Goal: Information Seeking & Learning: Check status

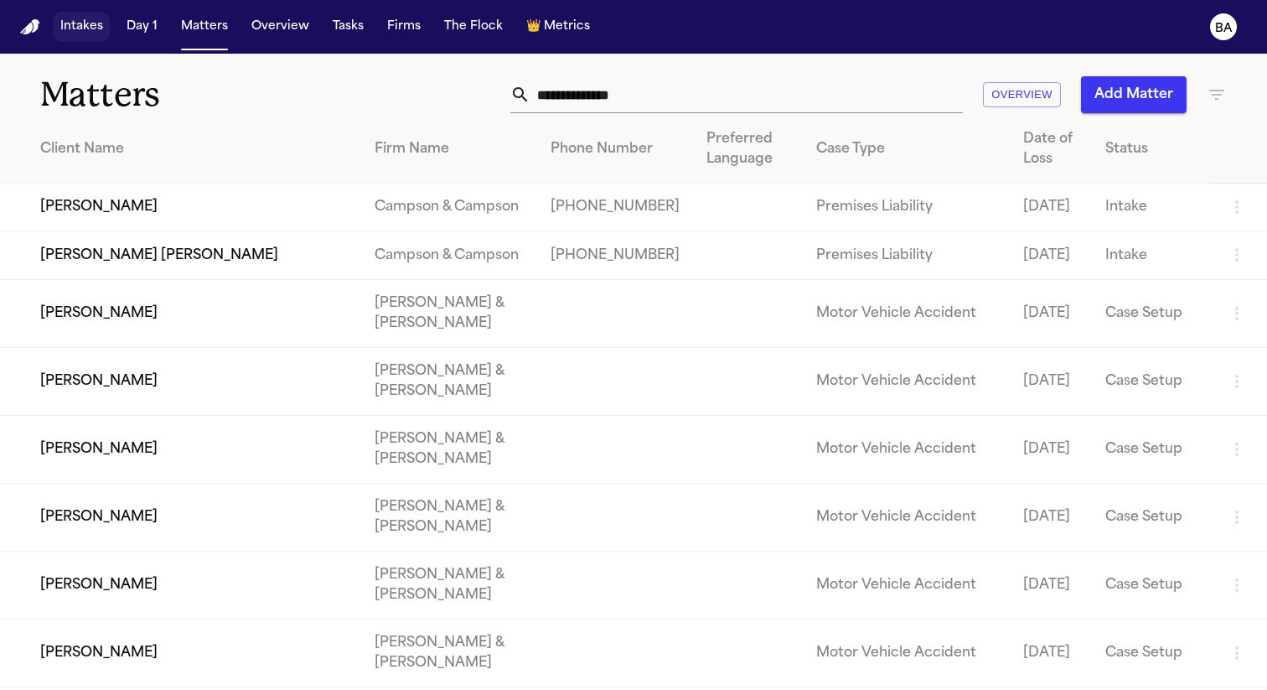
click at [76, 30] on button "Intakes" at bounding box center [82, 27] width 56 height 30
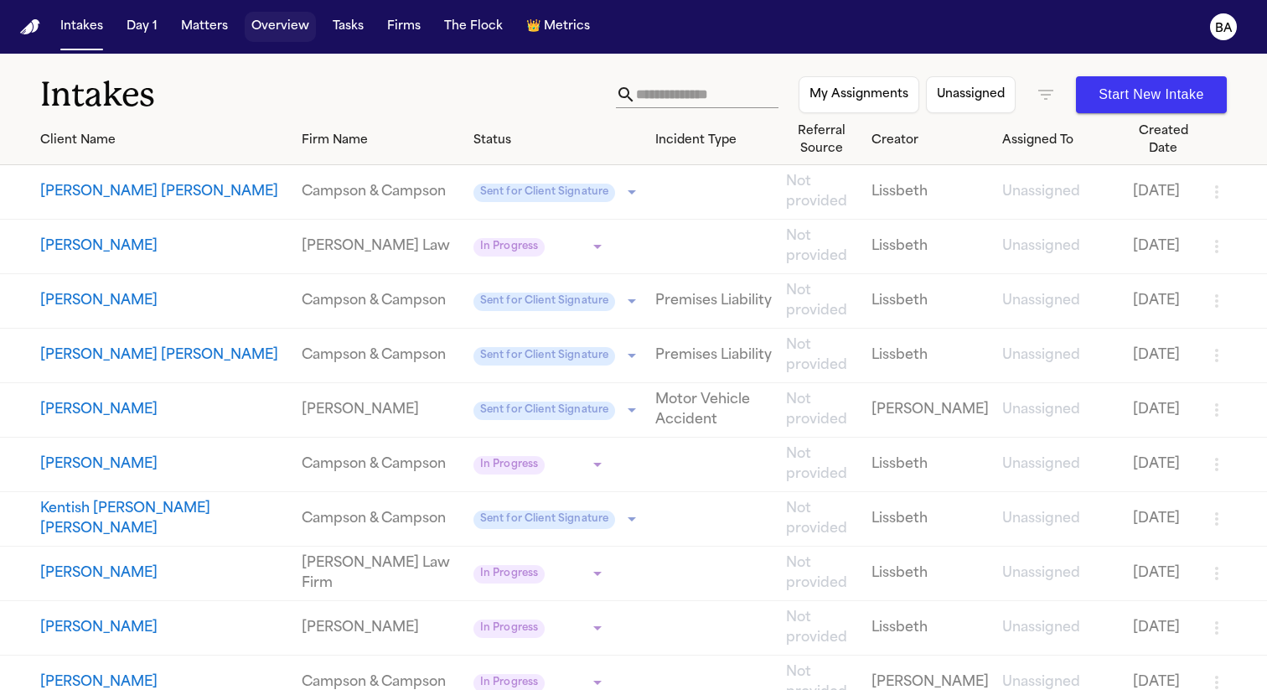
click at [257, 39] on button "Overview" at bounding box center [280, 27] width 71 height 30
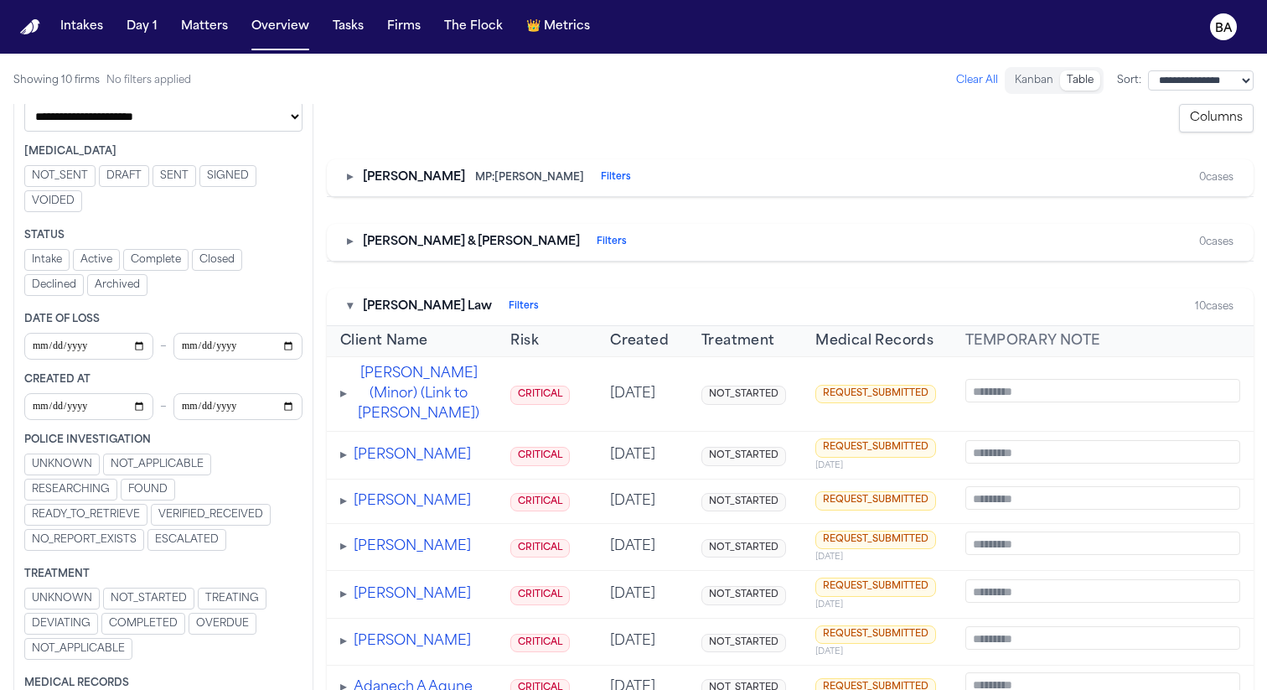
scroll to position [163, 0]
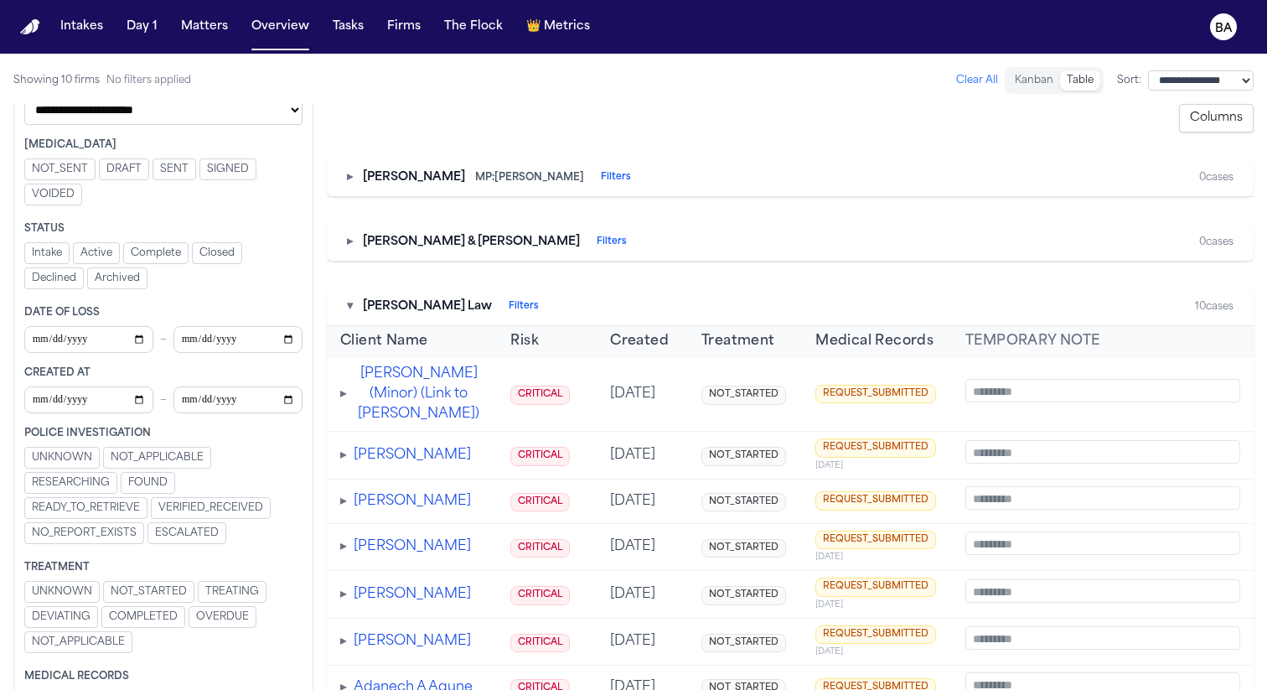
click at [67, 455] on span "UNKNOWN" at bounding box center [62, 457] width 60 height 13
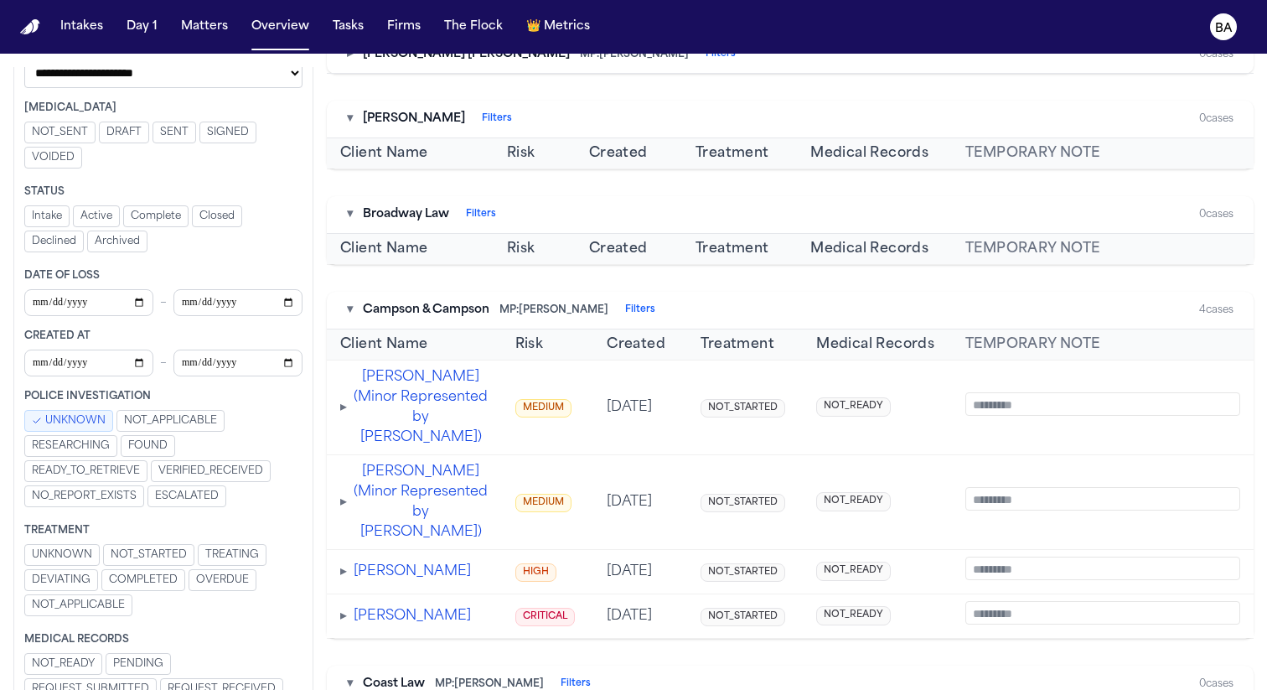
scroll to position [0, 0]
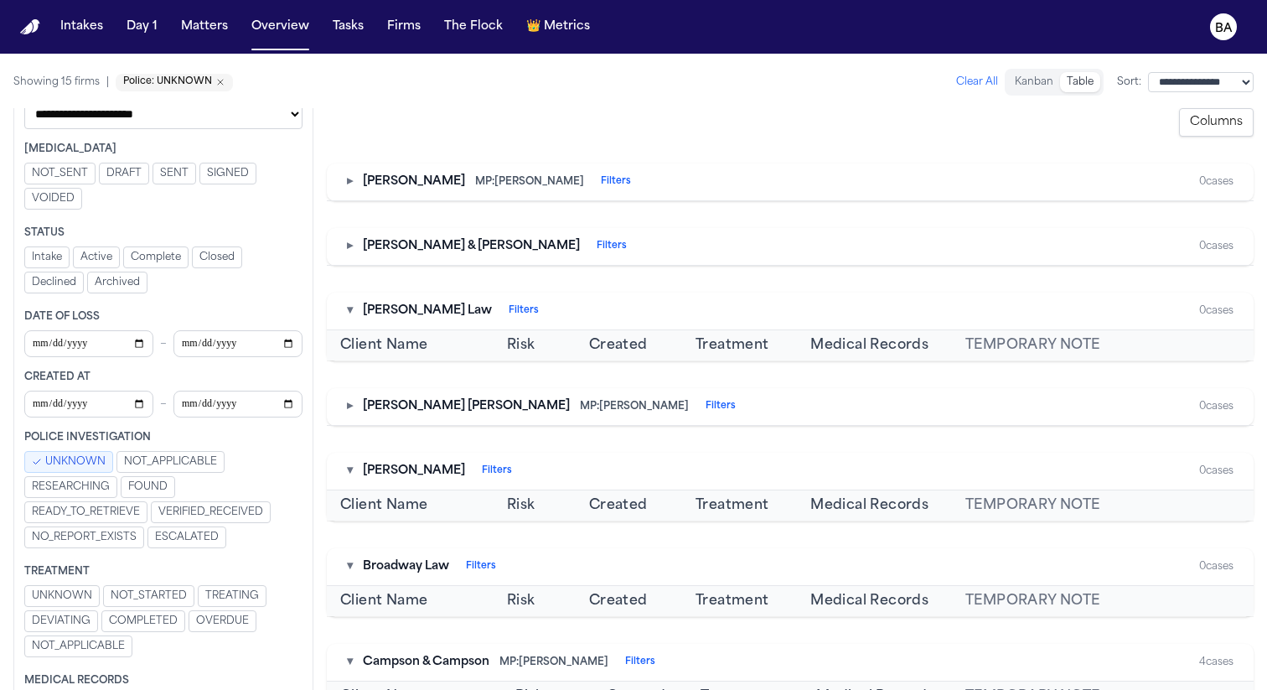
click at [1188, 124] on button "Columns" at bounding box center [1216, 122] width 75 height 28
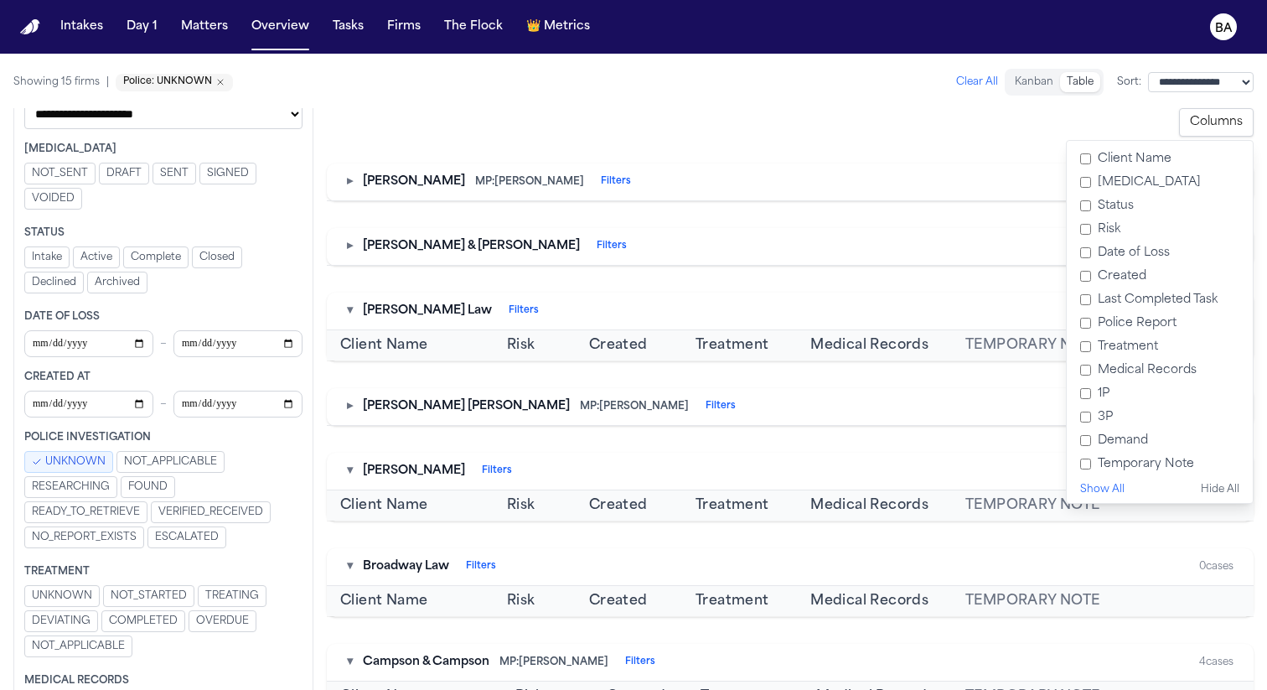
click at [1102, 230] on label "Risk" at bounding box center [1160, 229] width 173 height 23
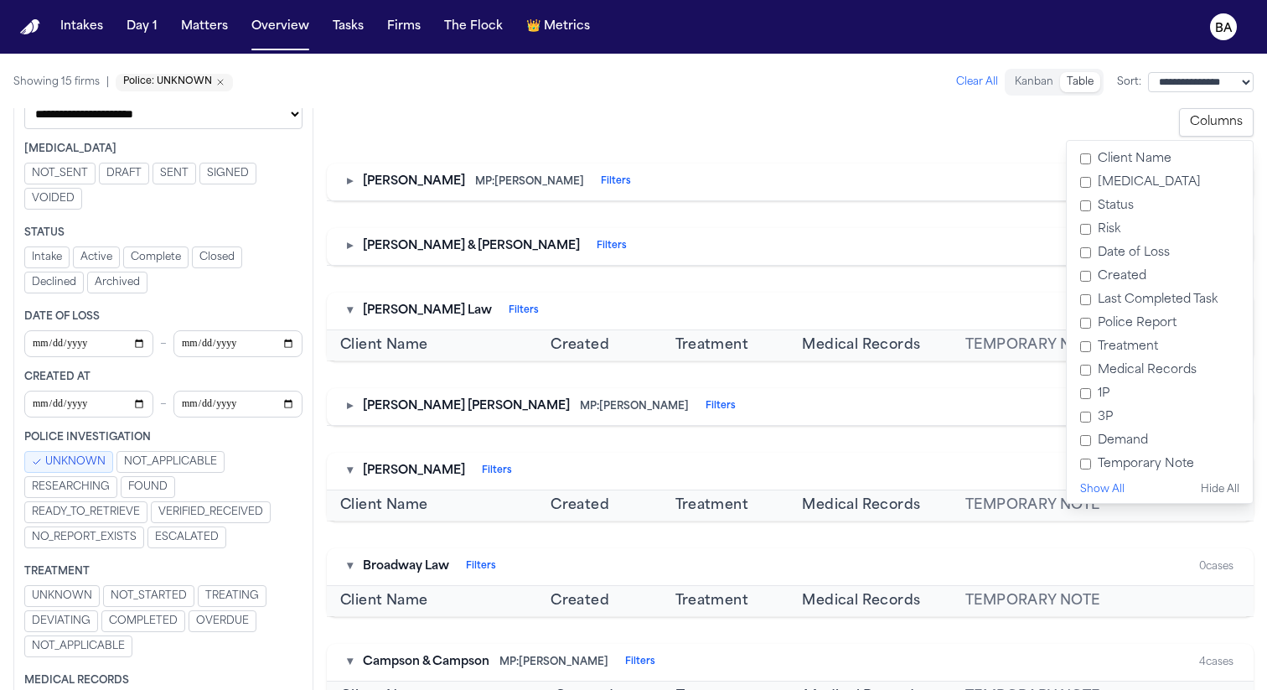
click at [1114, 270] on label "Created" at bounding box center [1160, 276] width 173 height 23
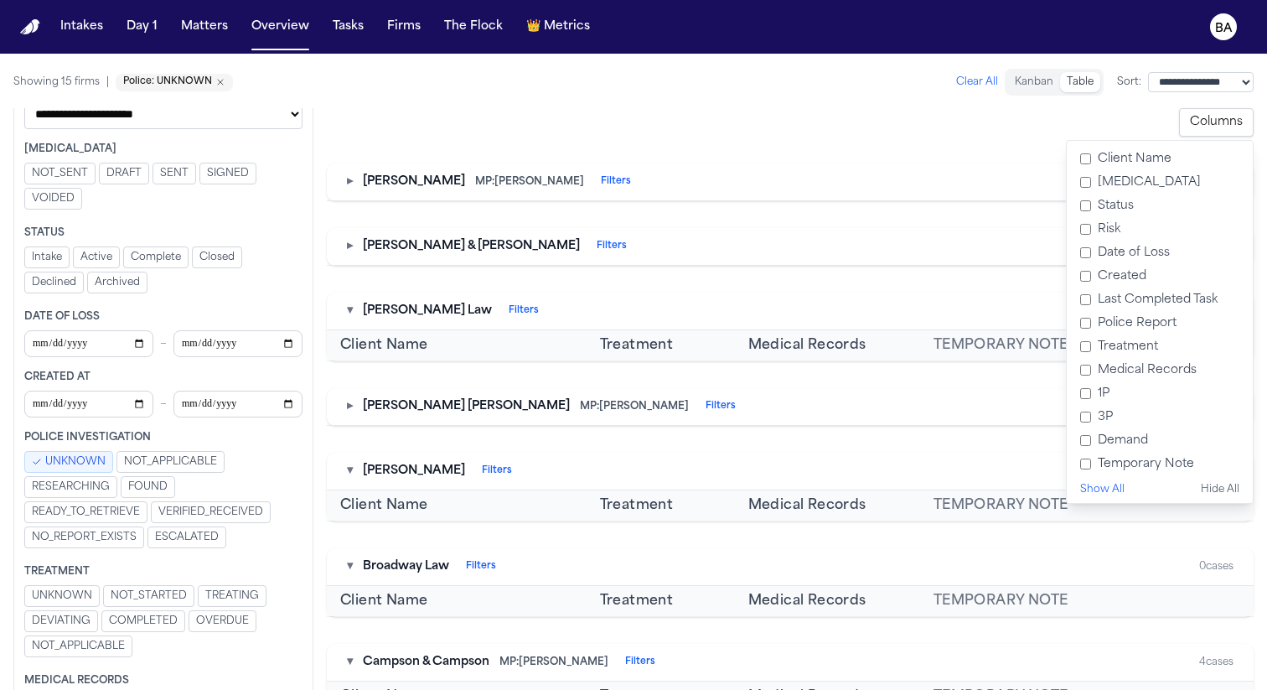
click at [1117, 319] on label "Police Report" at bounding box center [1160, 323] width 173 height 23
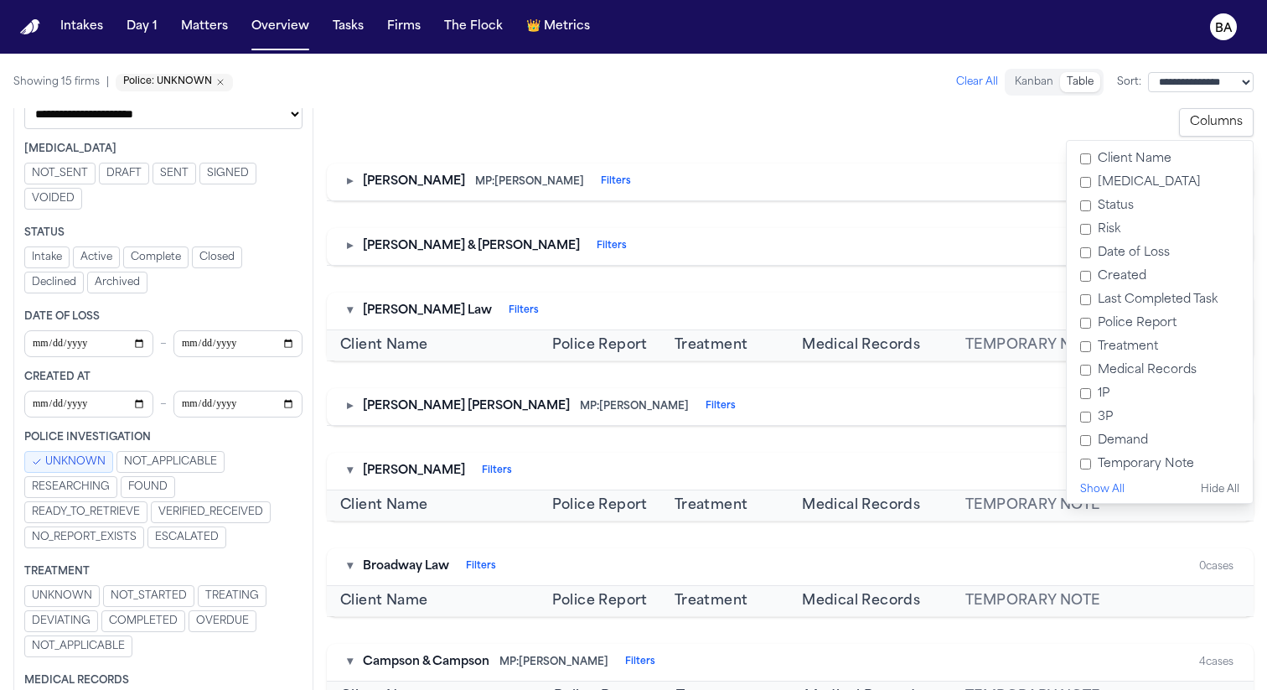
click at [1118, 348] on label "Treatment" at bounding box center [1160, 346] width 173 height 23
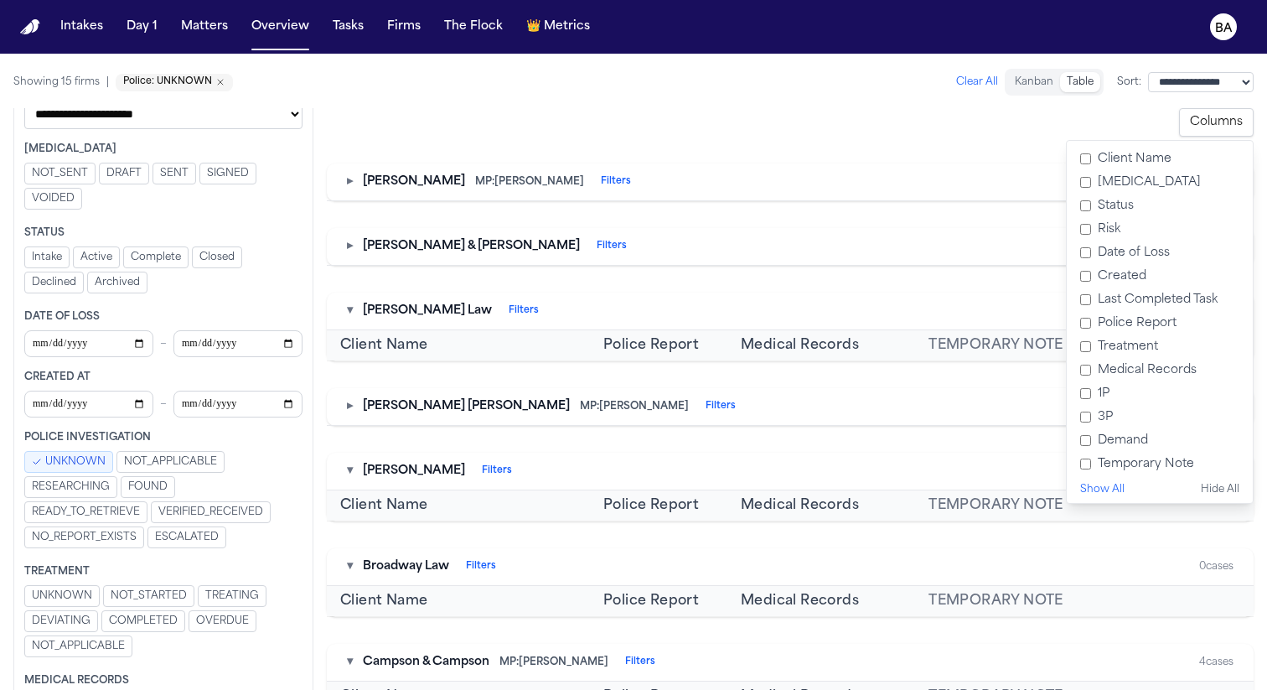
click at [1118, 369] on label "Medical Records" at bounding box center [1160, 370] width 173 height 23
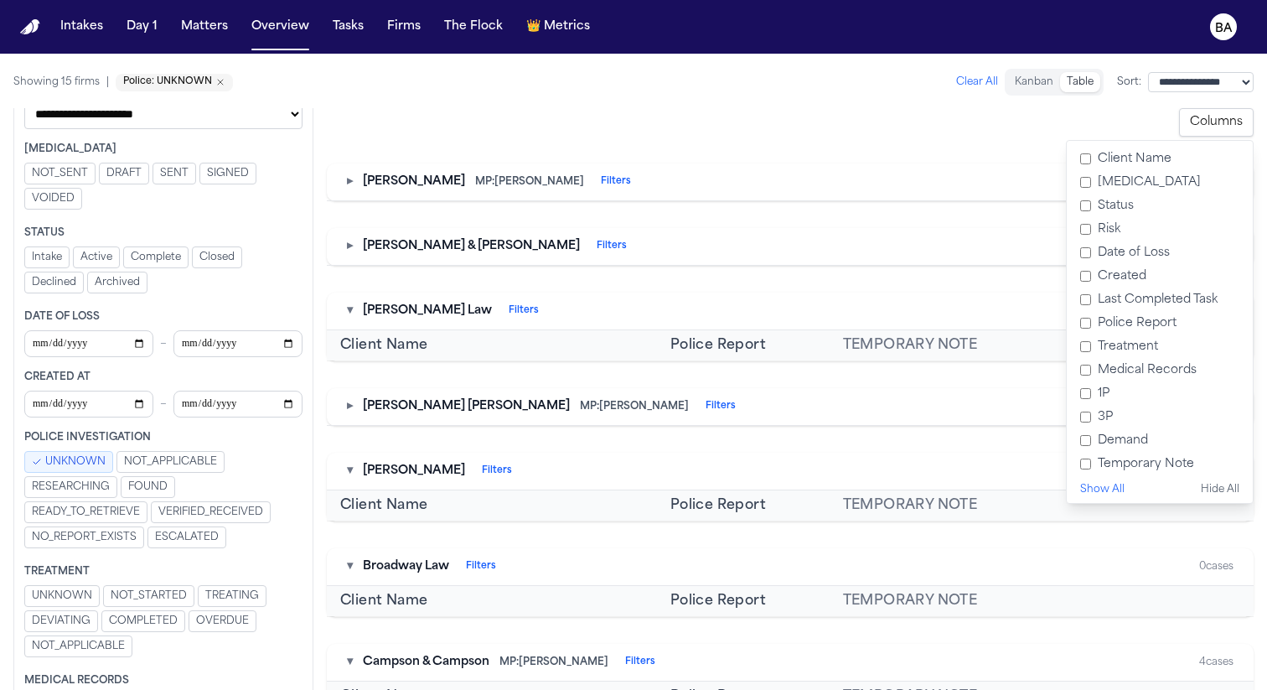
click at [1102, 463] on label "Temporary Note" at bounding box center [1160, 464] width 173 height 23
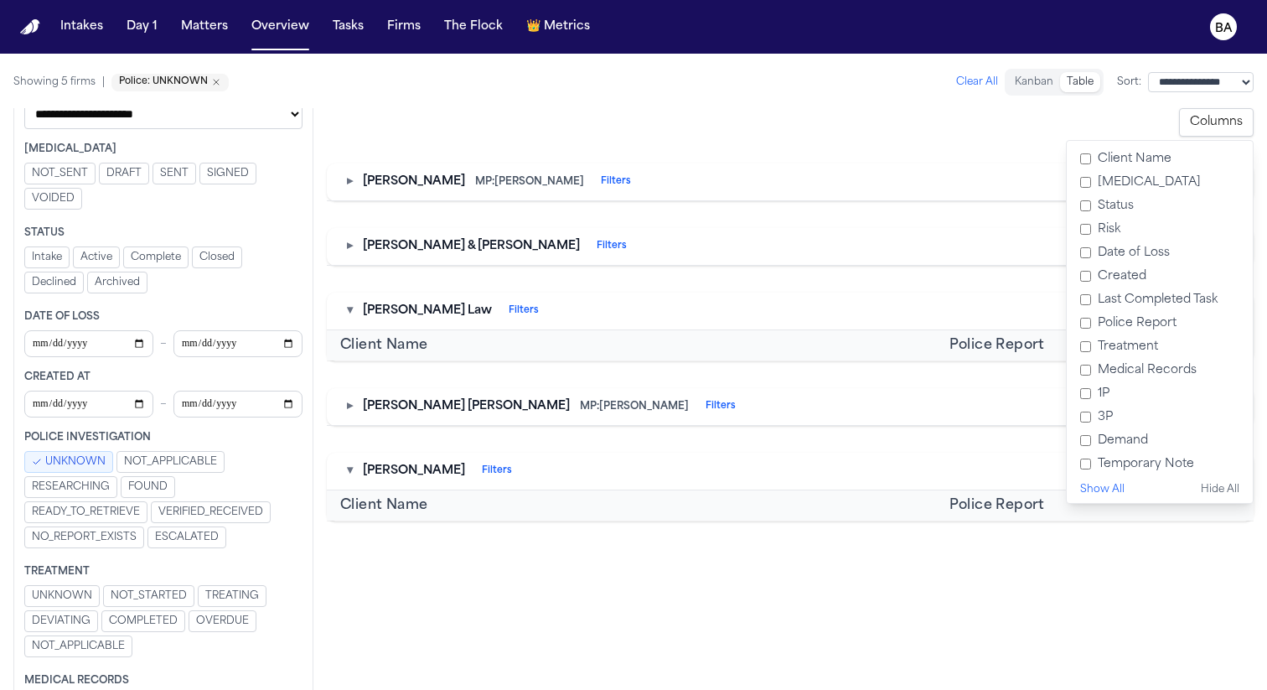
click at [939, 131] on div "**********" at bounding box center [790, 122] width 927 height 28
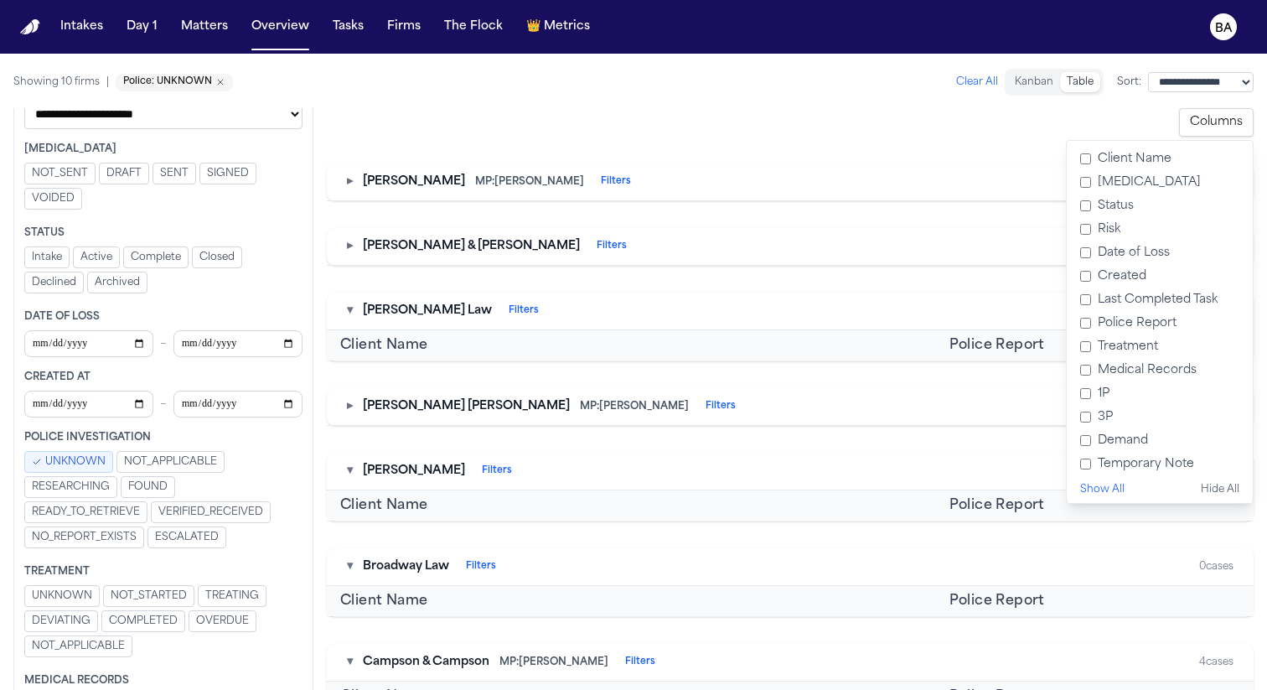
click at [1193, 132] on button "Columns" at bounding box center [1216, 122] width 75 height 28
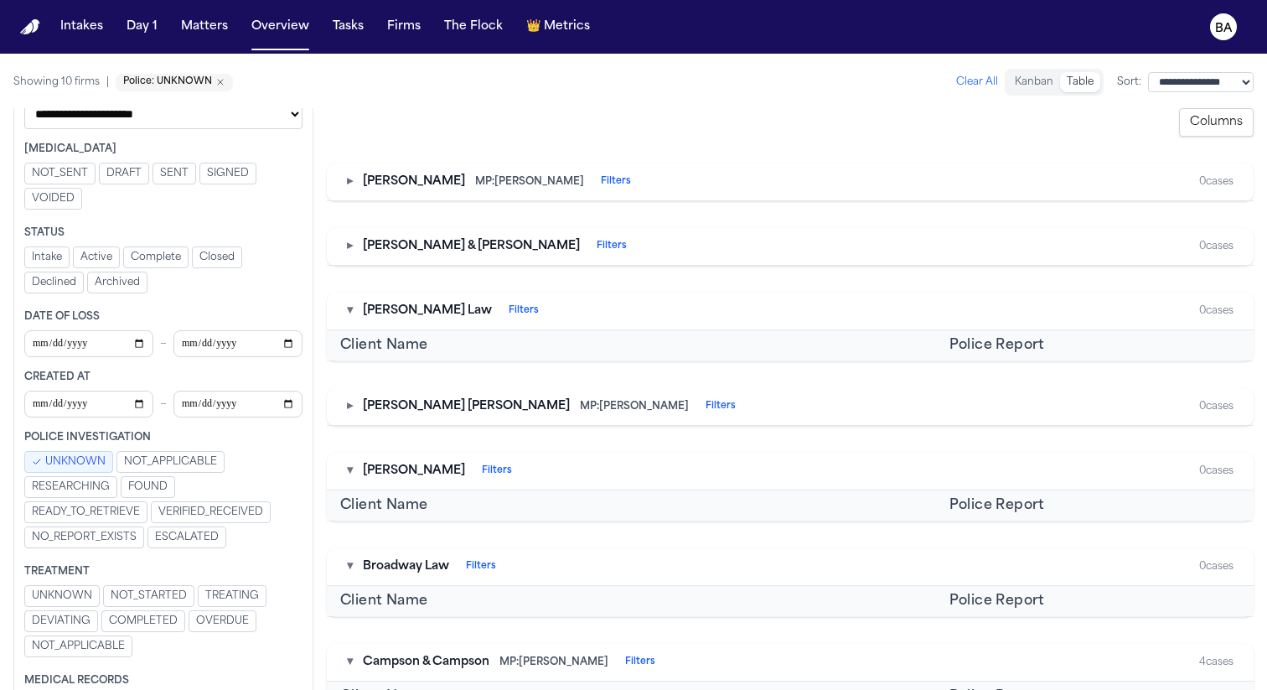
click at [97, 464] on span "UNKNOWN" at bounding box center [75, 461] width 60 height 13
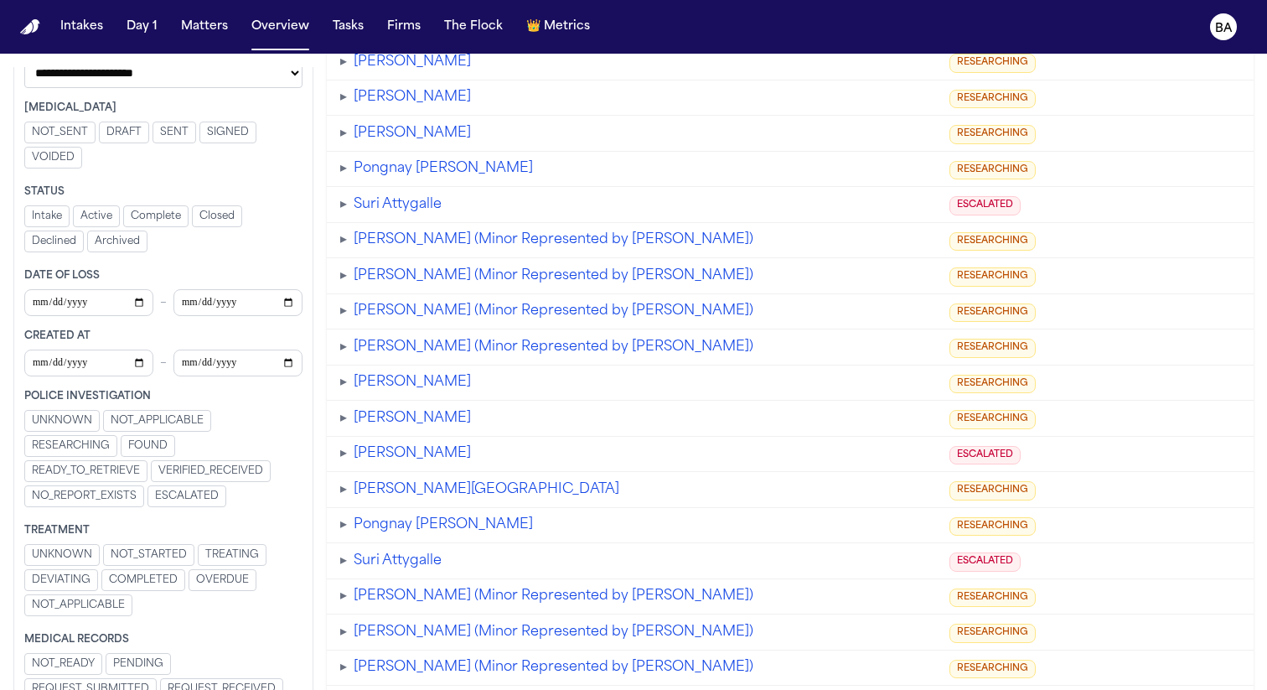
scroll to position [8376, 0]
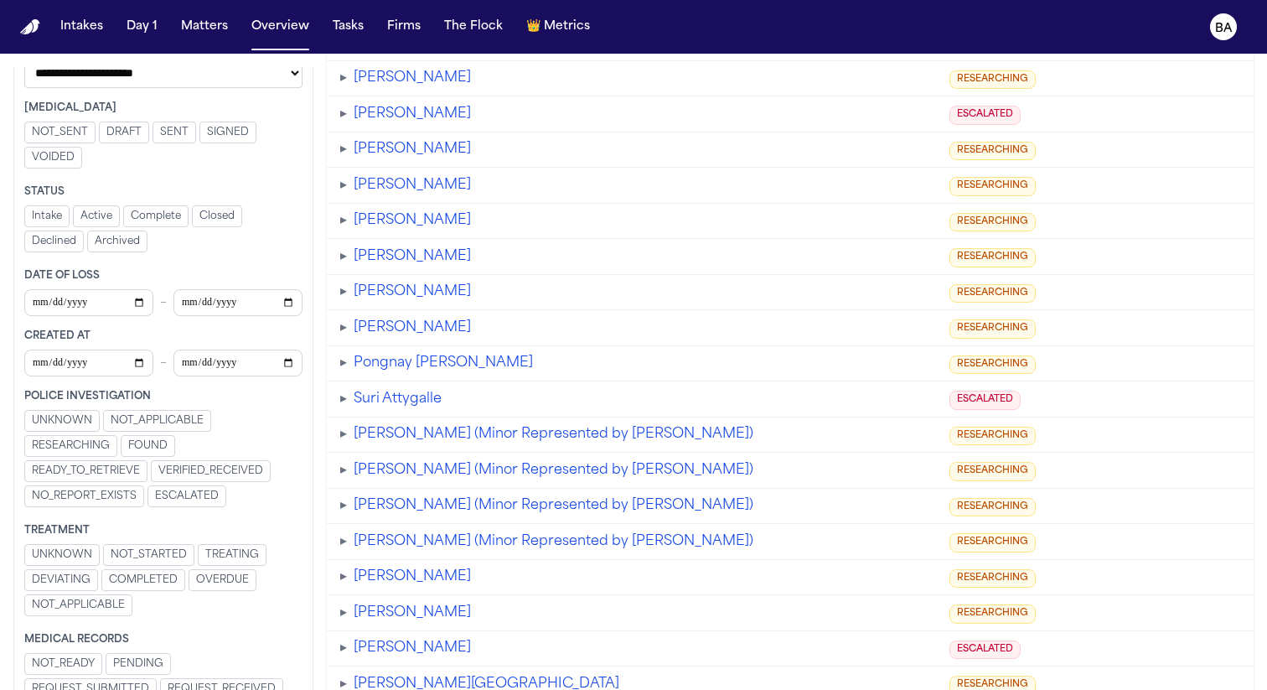
click at [189, 494] on span "ESCALATED" at bounding box center [187, 495] width 64 height 13
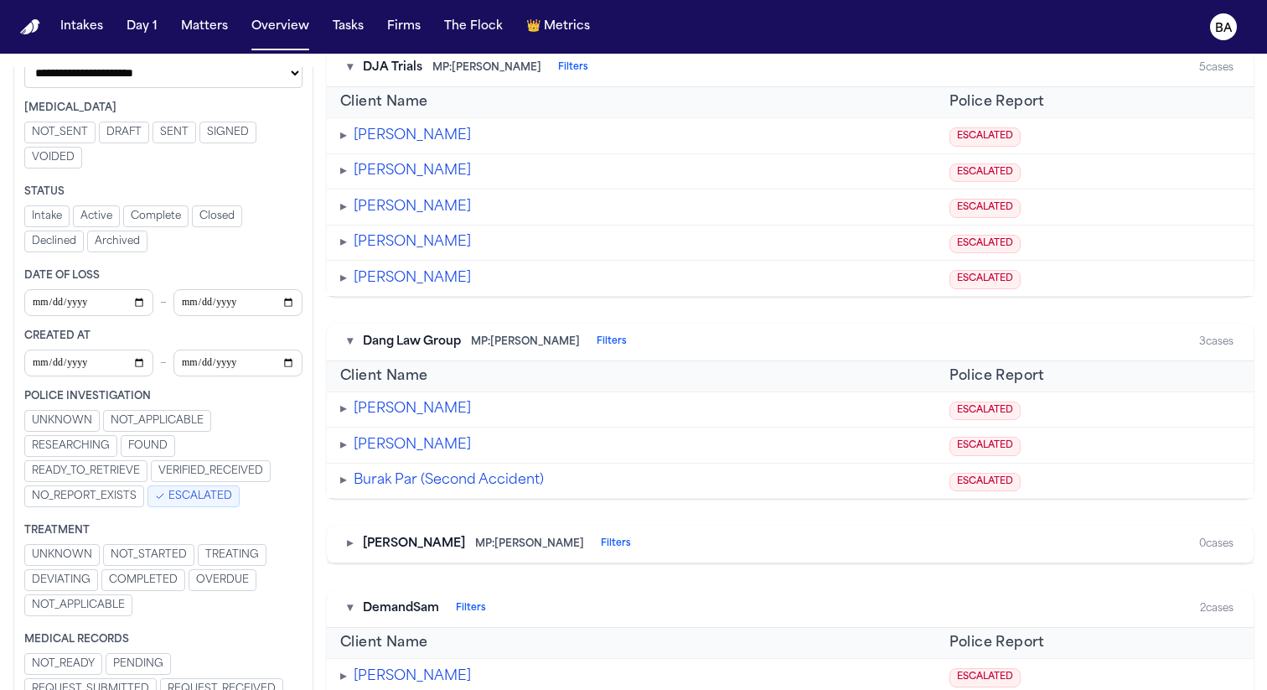
scroll to position [1618, 0]
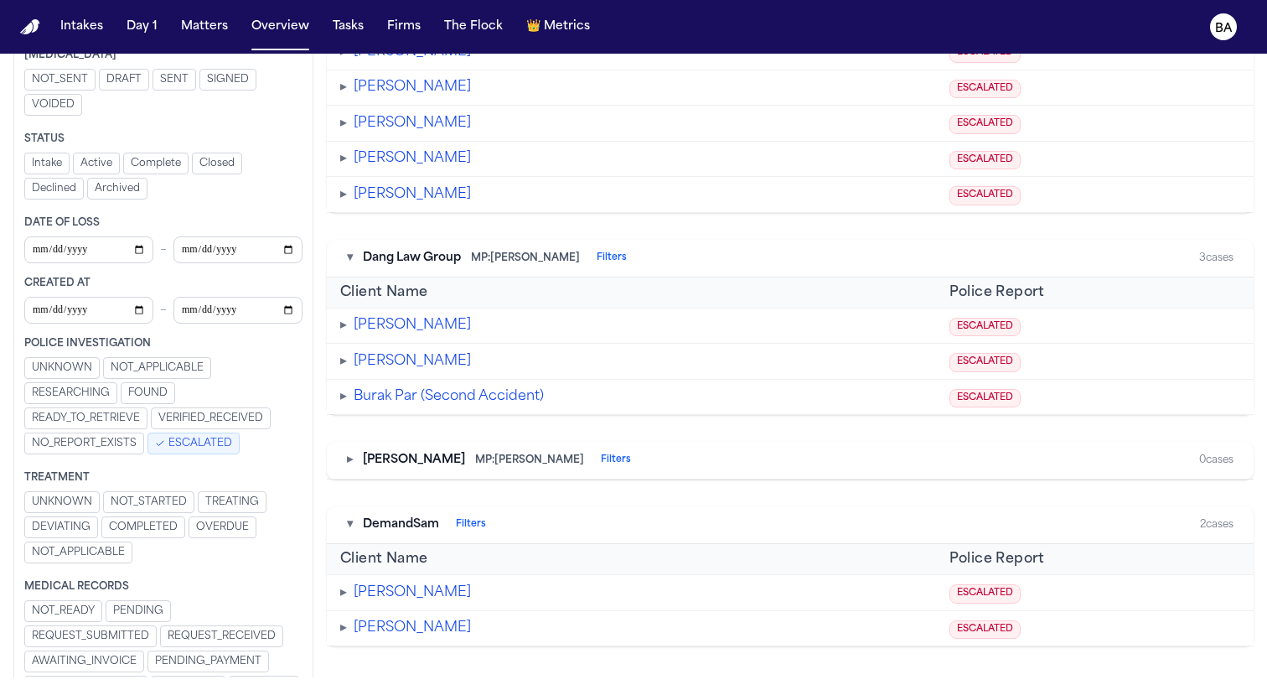
click at [186, 445] on span "ESCALATED" at bounding box center [200, 442] width 64 height 13
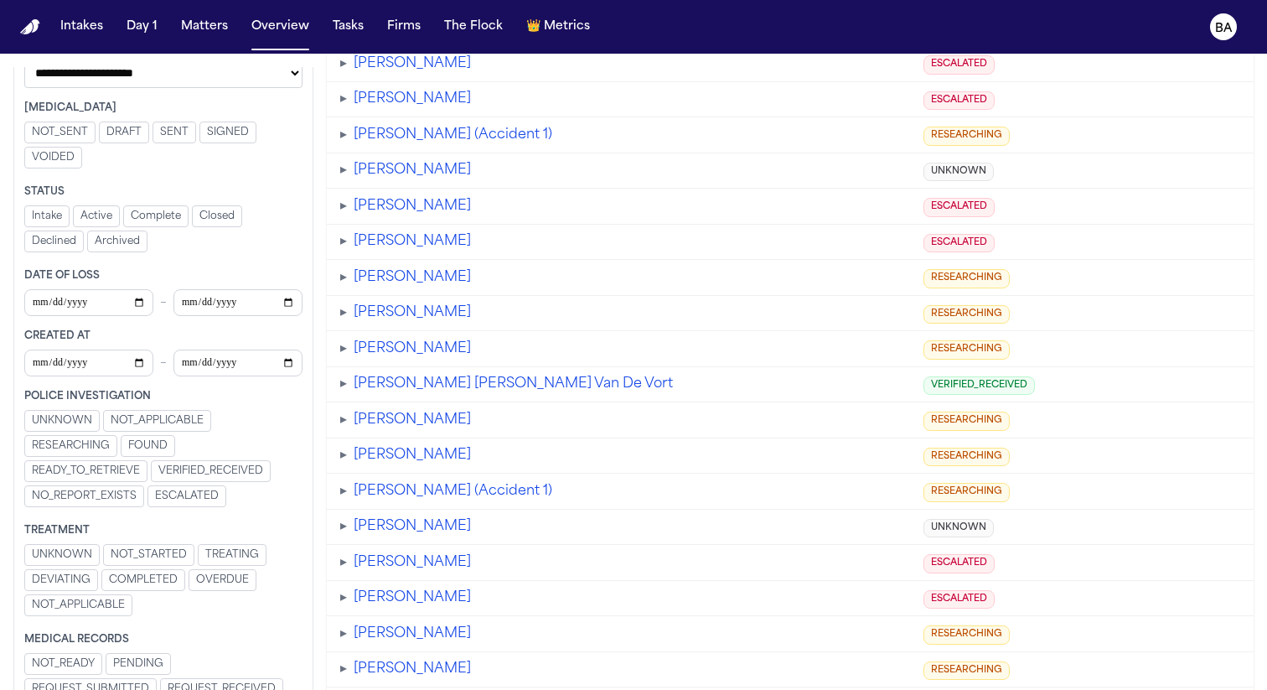
scroll to position [3081, 0]
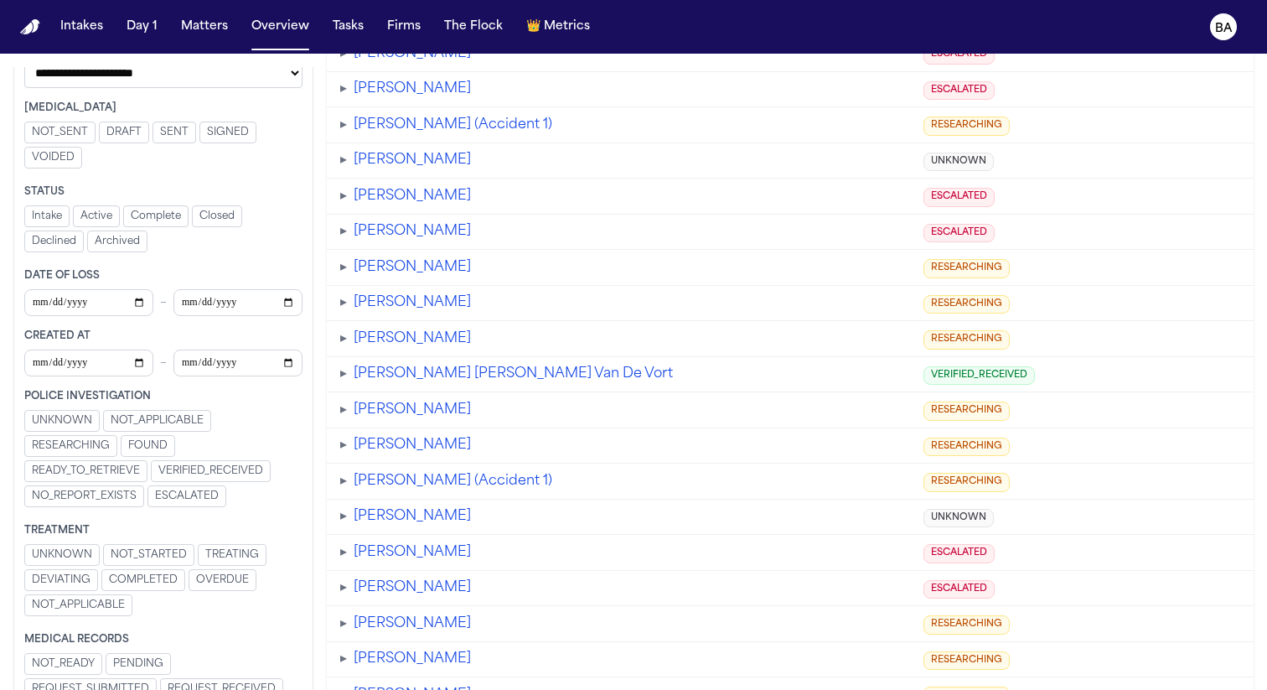
click at [261, 473] on span "VERIFIED_RECEIVED" at bounding box center [210, 470] width 105 height 13
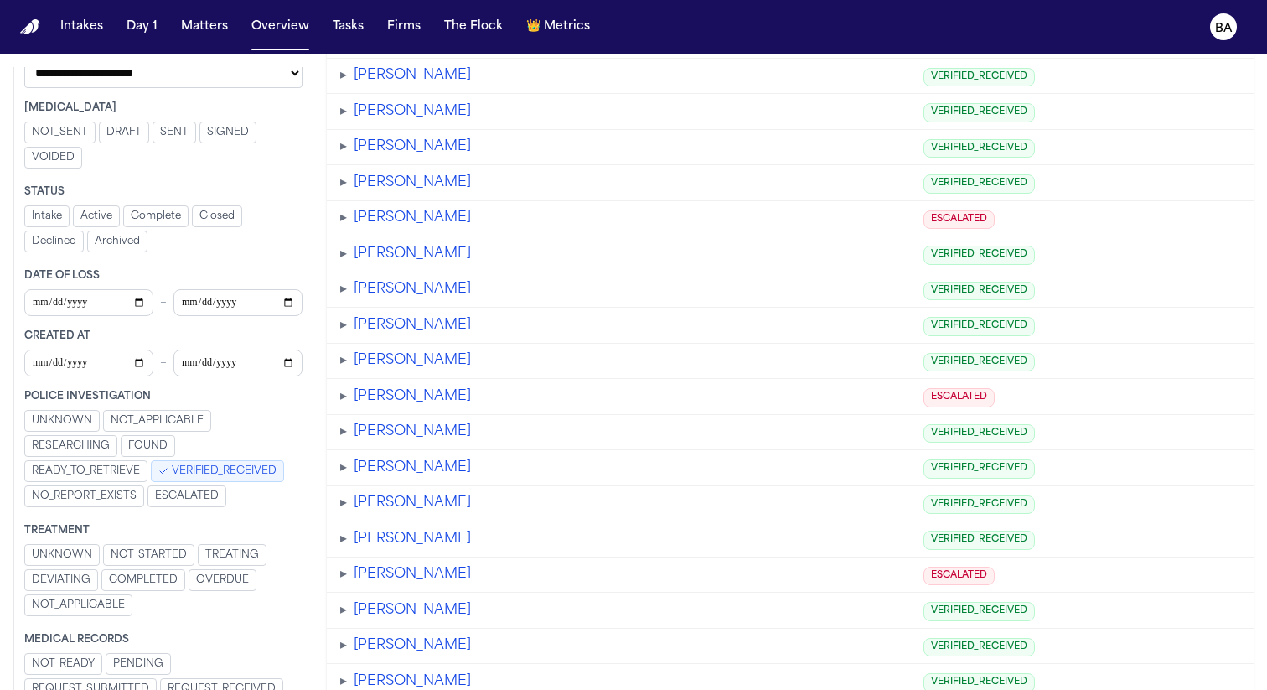
scroll to position [2414, 0]
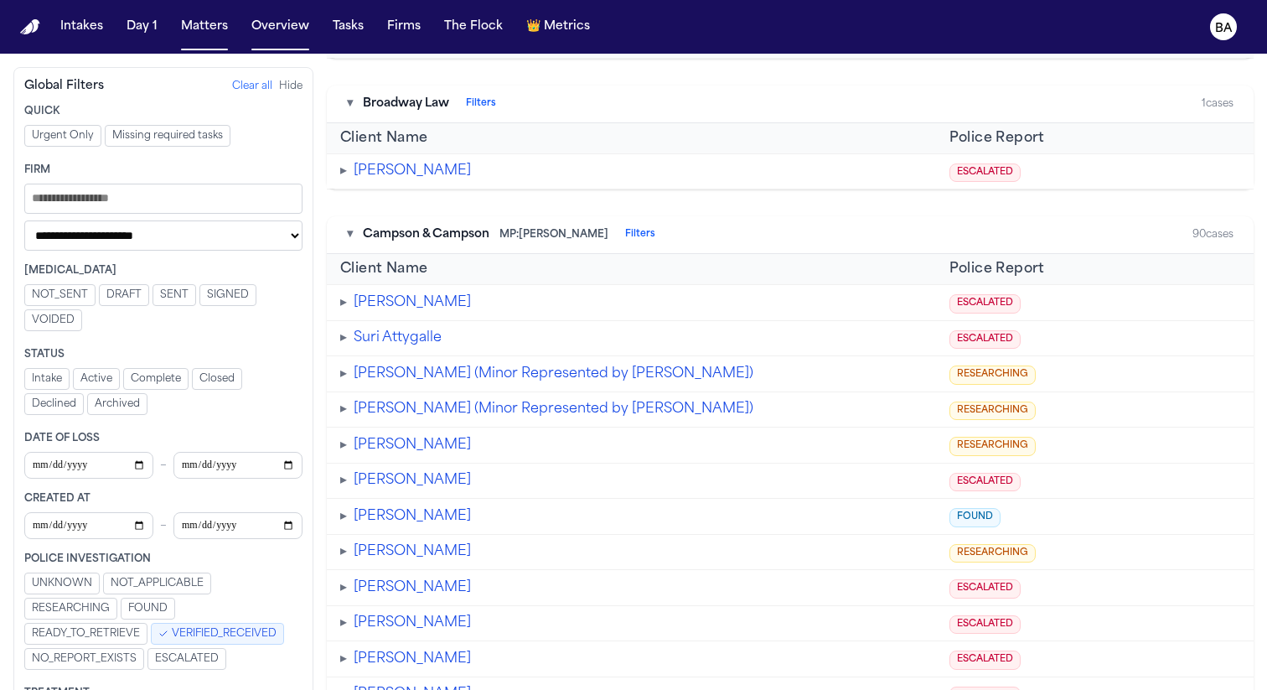
scroll to position [475, 0]
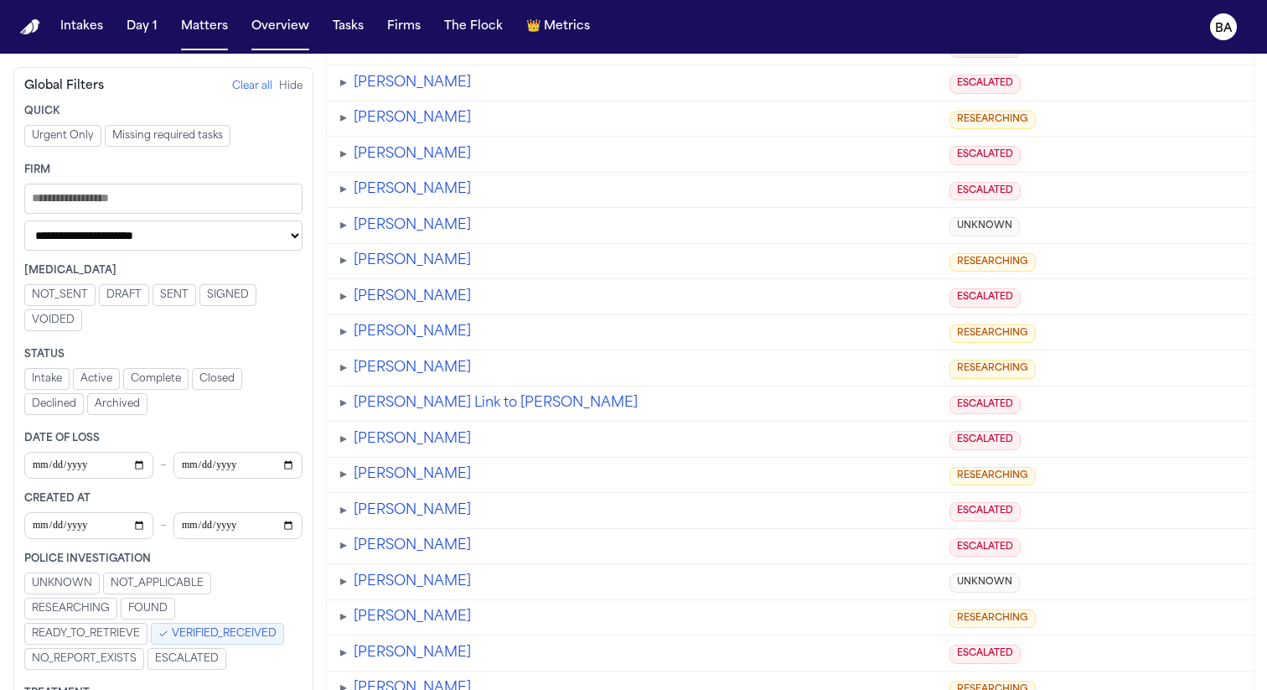
click at [249, 633] on span "VERIFIED_RECEIVED" at bounding box center [224, 633] width 105 height 13
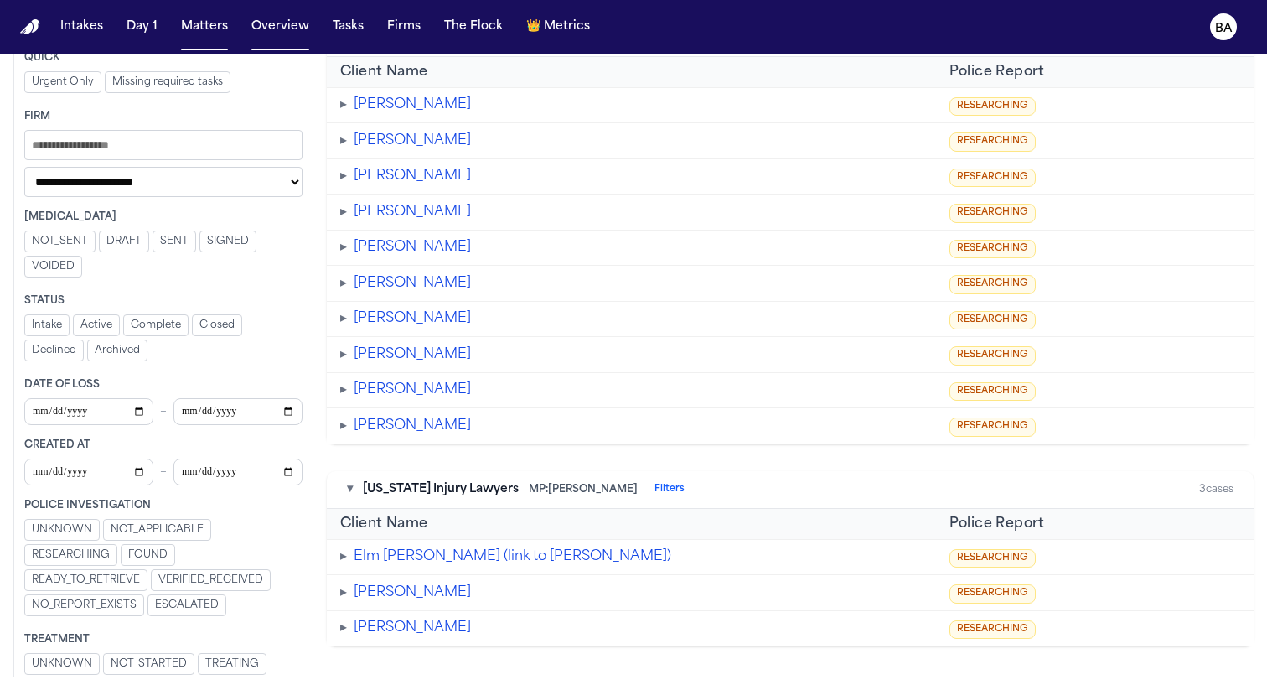
scroll to position [2031, 0]
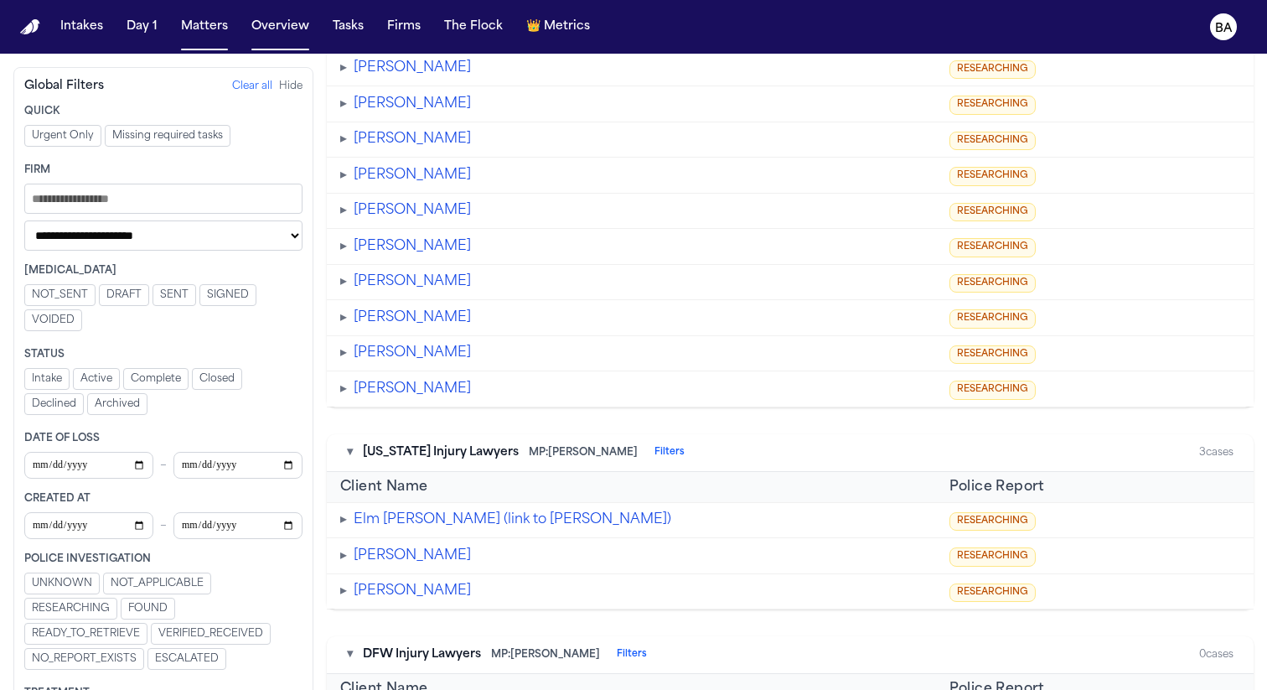
click at [252, 636] on span "VERIFIED_RECEIVED" at bounding box center [210, 633] width 105 height 13
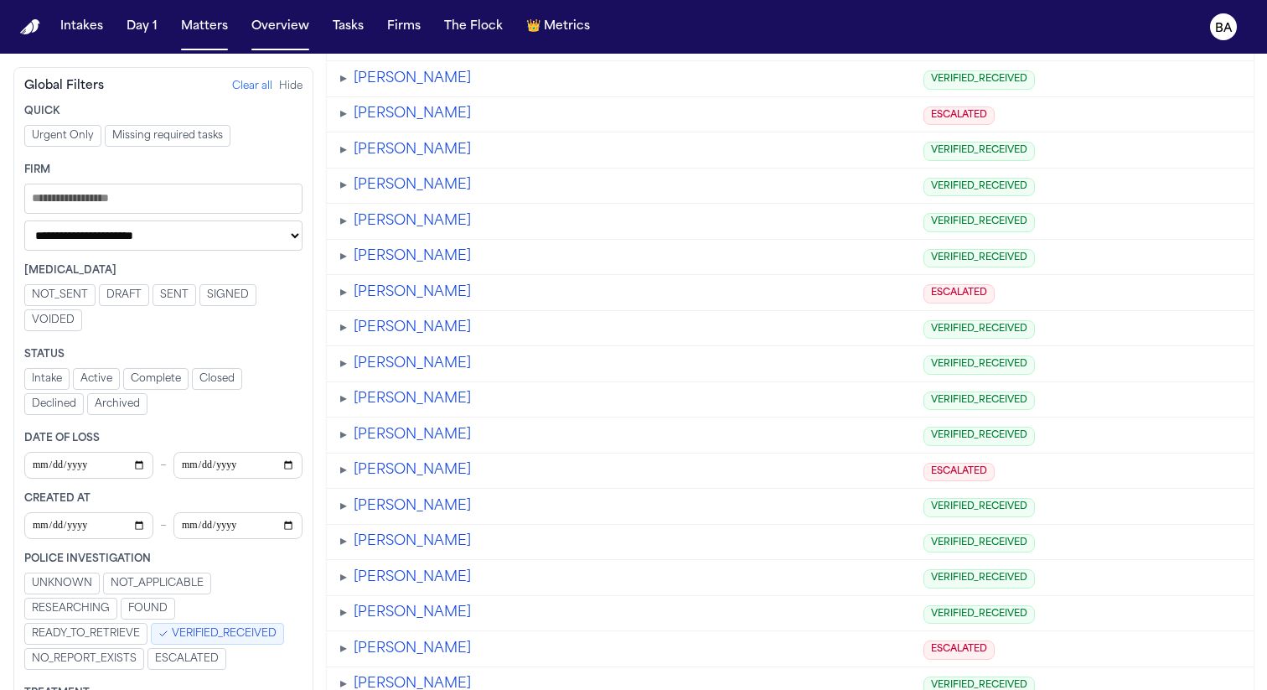
scroll to position [3207, 0]
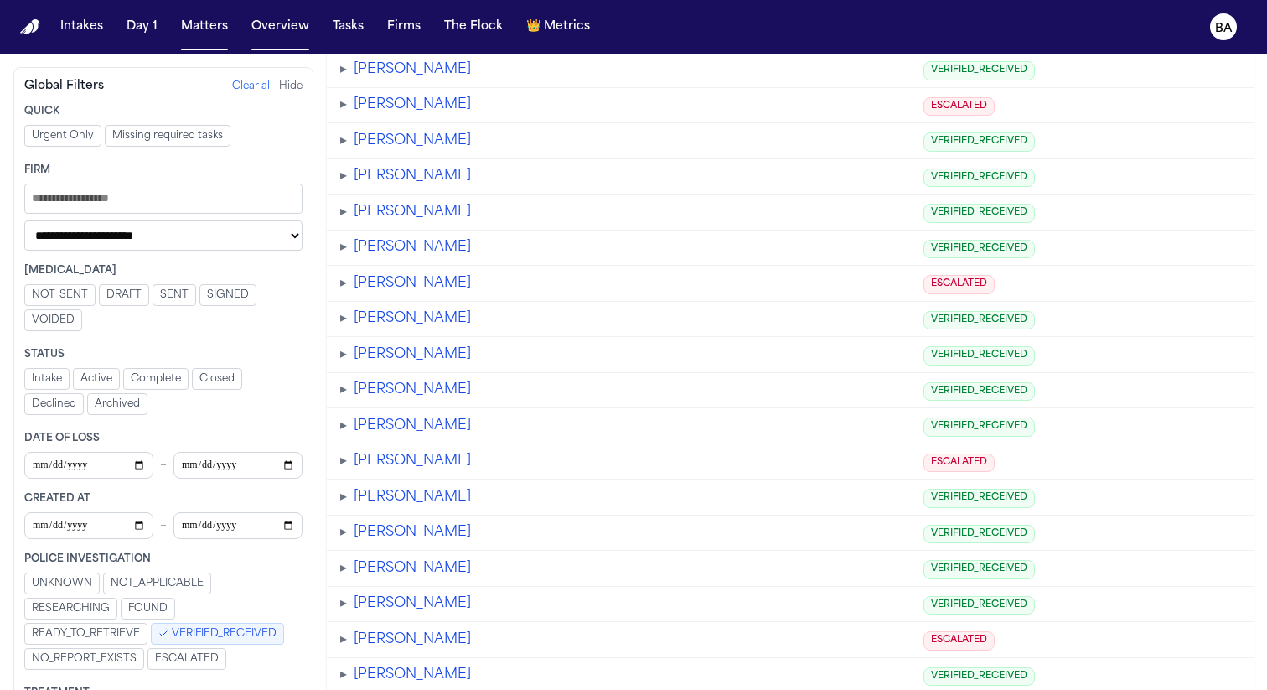
click at [166, 640] on button "VERIFIED_RECEIVED" at bounding box center [217, 634] width 133 height 22
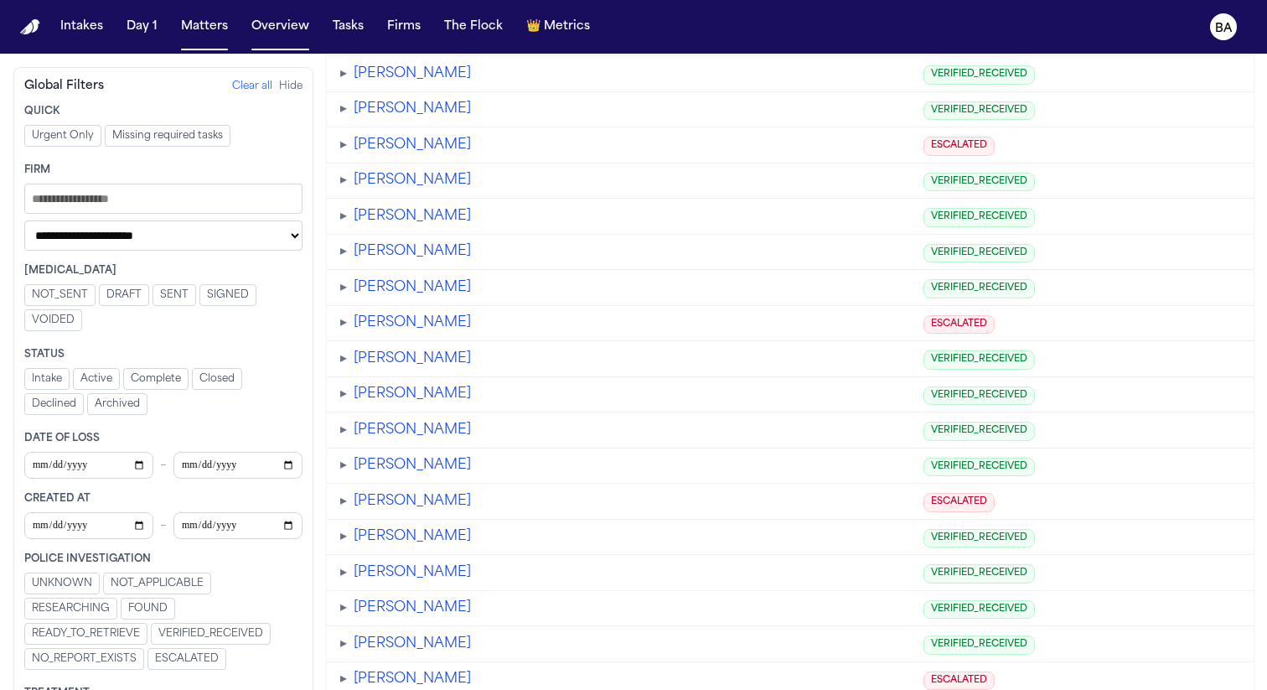
click at [166, 640] on span "VERIFIED_RECEIVED" at bounding box center [210, 633] width 105 height 13
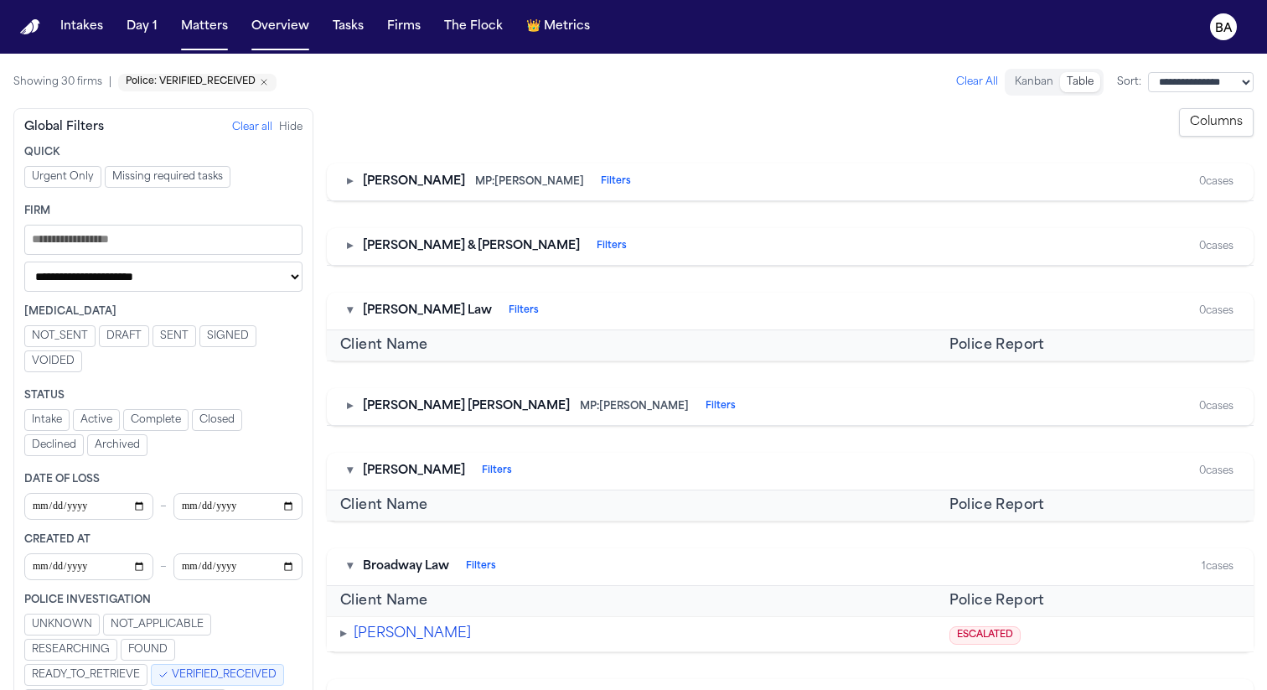
scroll to position [3207, 0]
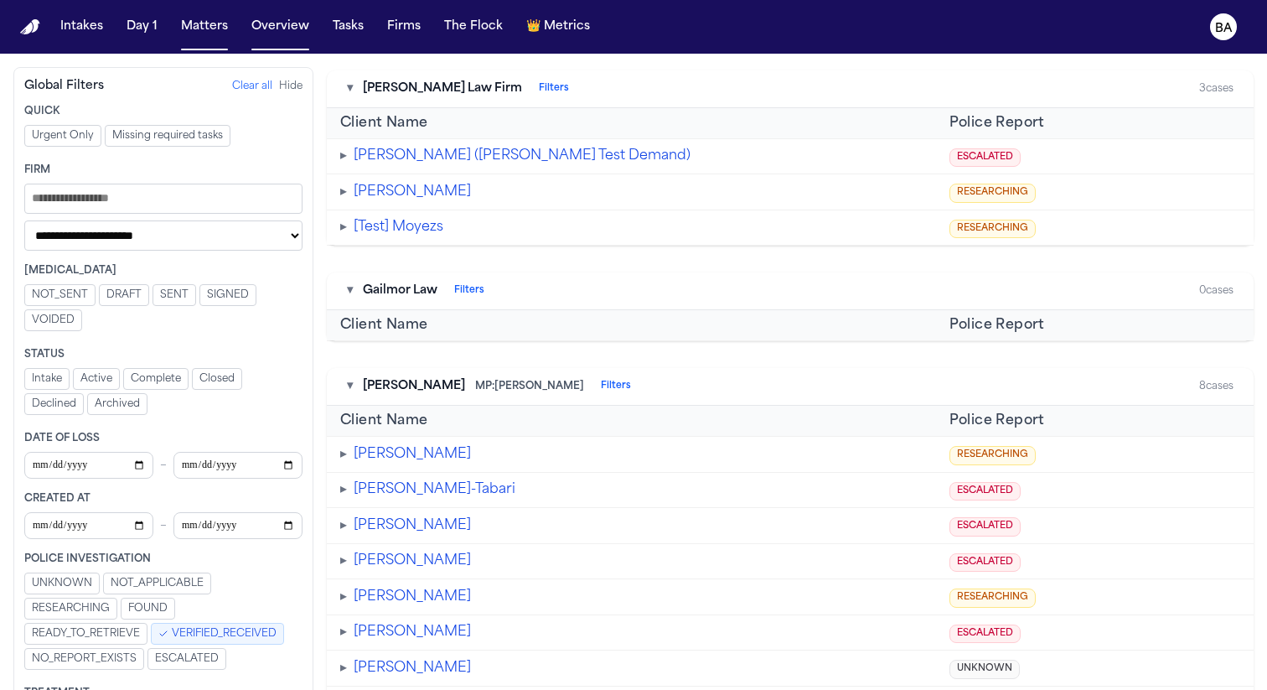
click at [172, 134] on span "Missing required tasks" at bounding box center [167, 135] width 111 height 13
click at [172, 134] on span "Missing required tasks" at bounding box center [181, 135] width 111 height 13
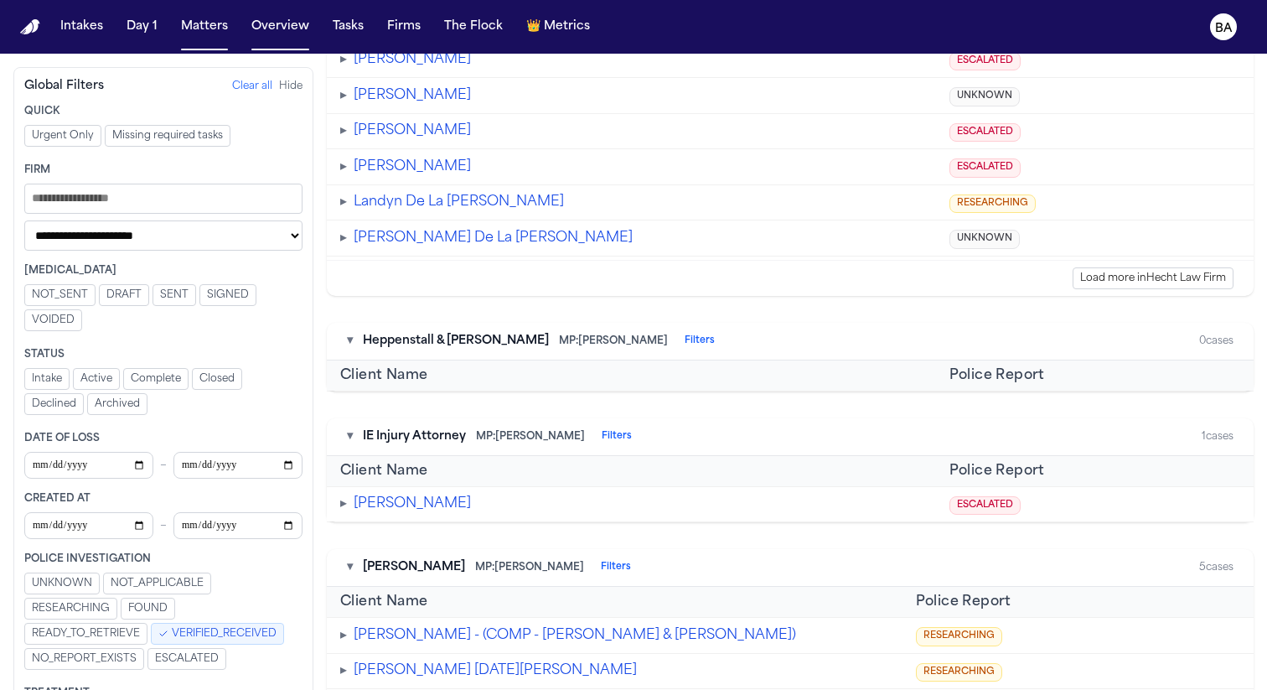
scroll to position [4748, 0]
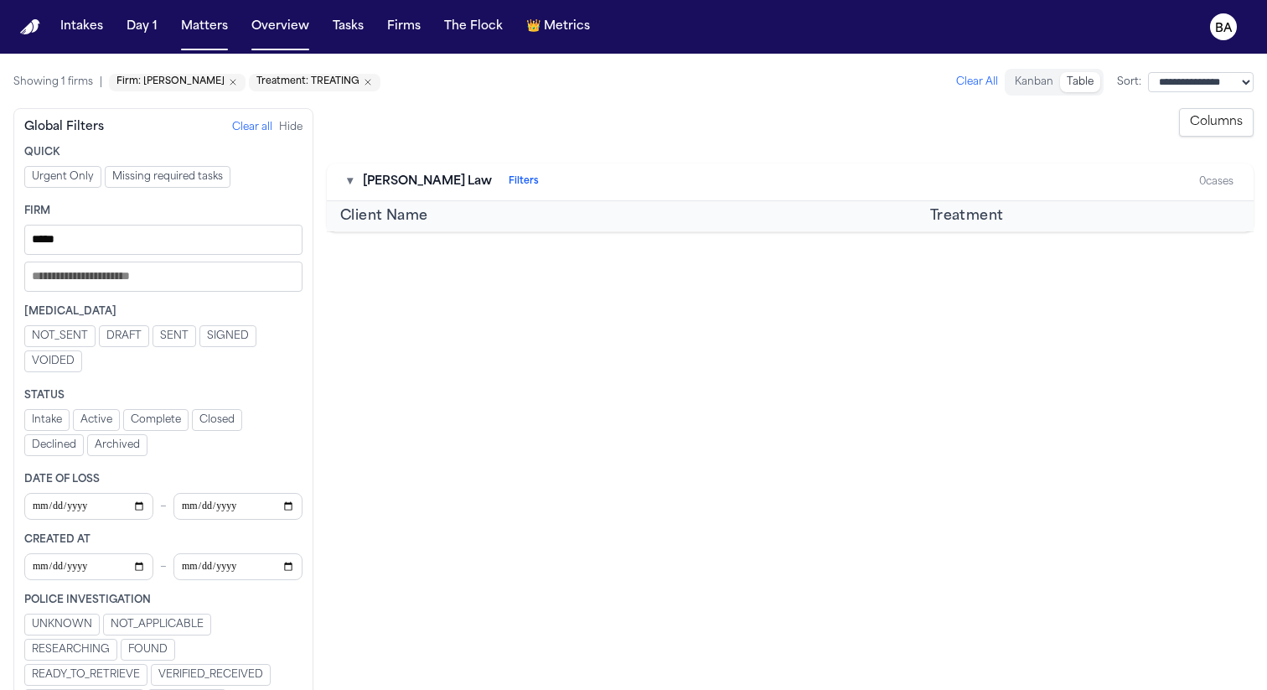
scroll to position [375, 0]
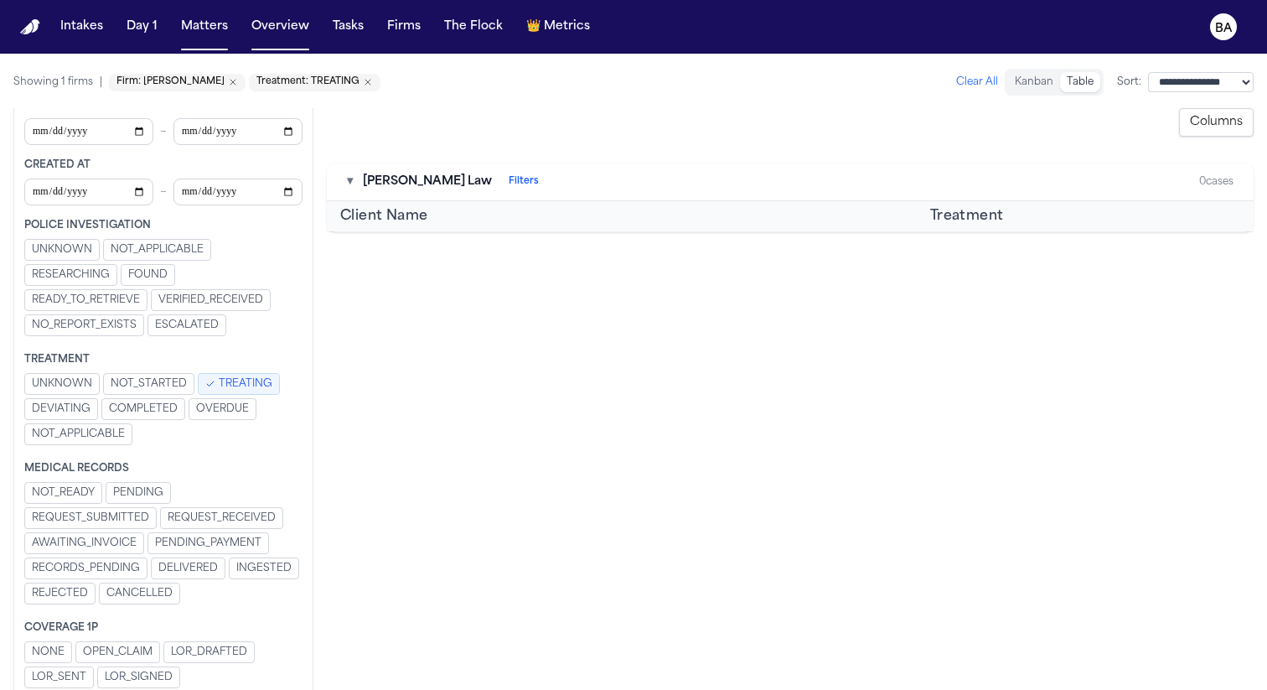
click at [250, 391] on span "TREATING" at bounding box center [246, 383] width 54 height 13
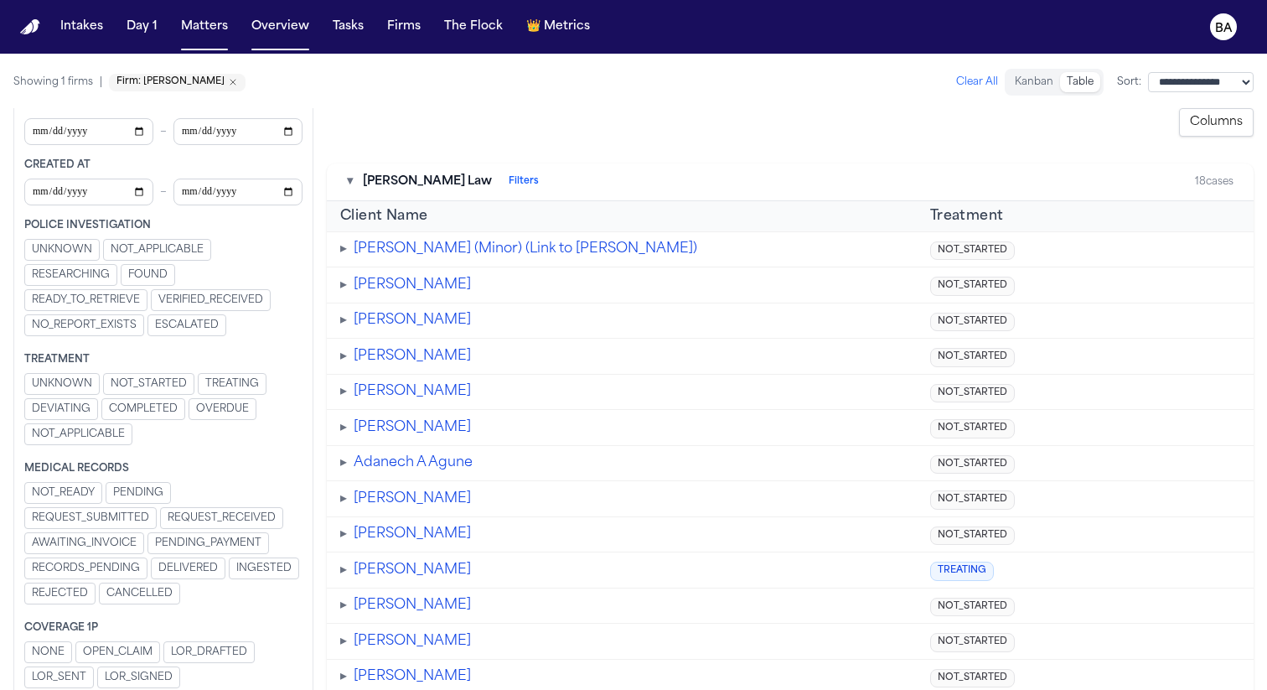
click at [250, 391] on span "TREATING" at bounding box center [232, 383] width 54 height 13
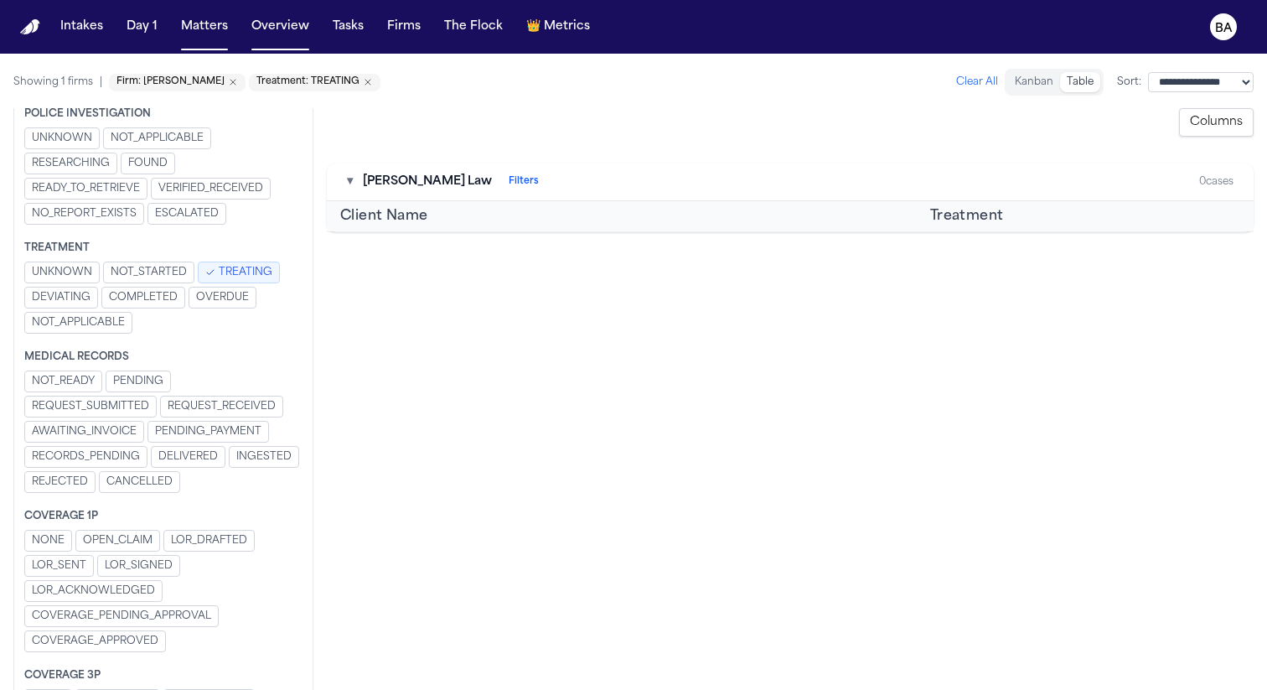
scroll to position [493, 0]
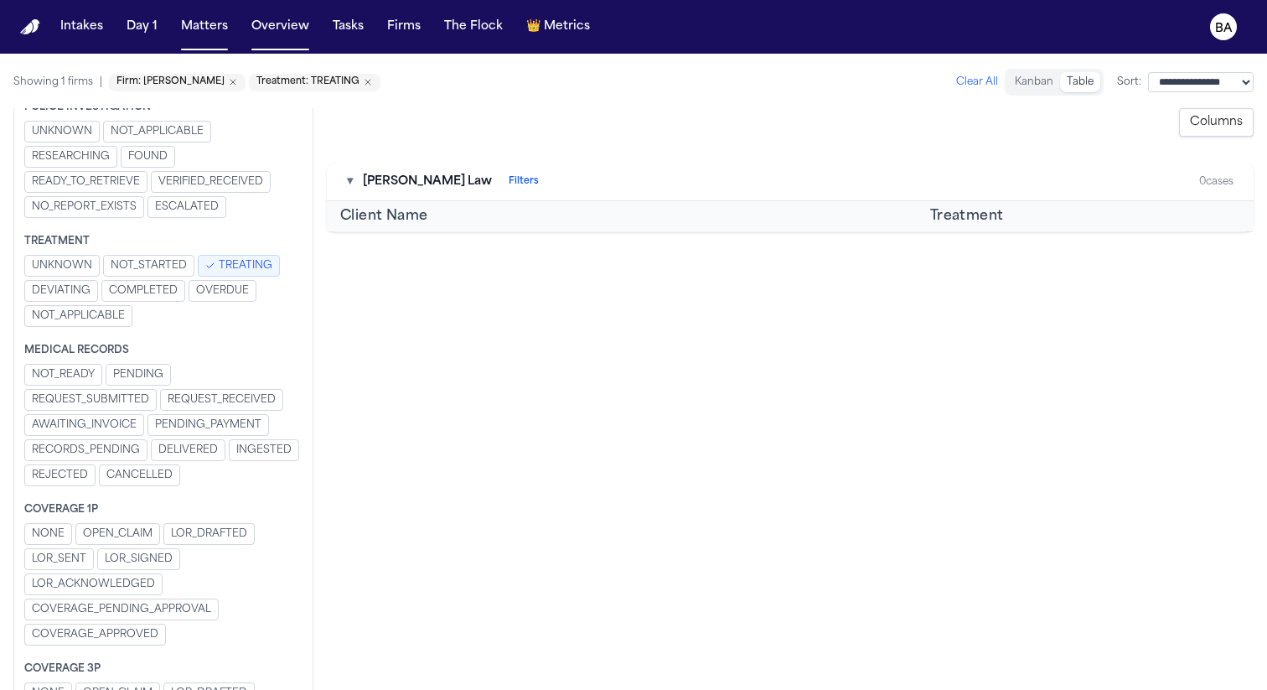
click at [260, 261] on span "TREATING" at bounding box center [246, 265] width 54 height 13
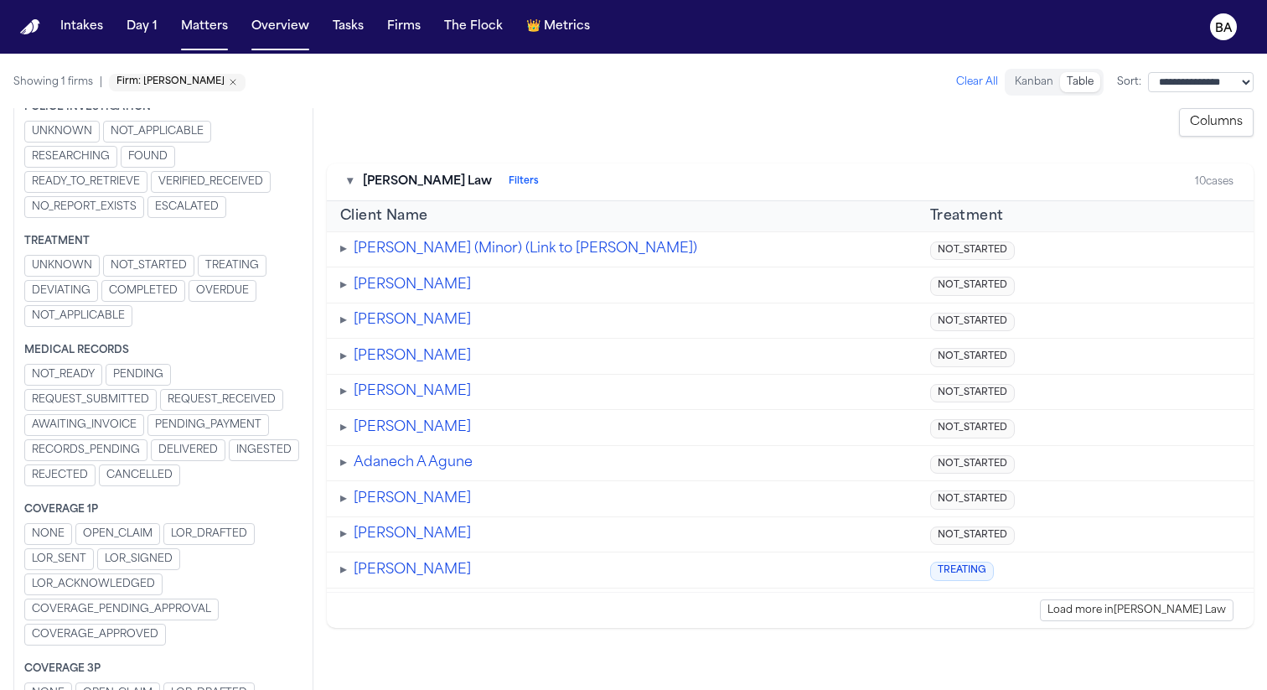
click at [229, 394] on span "REQUEST_RECEIVED" at bounding box center [222, 399] width 108 height 13
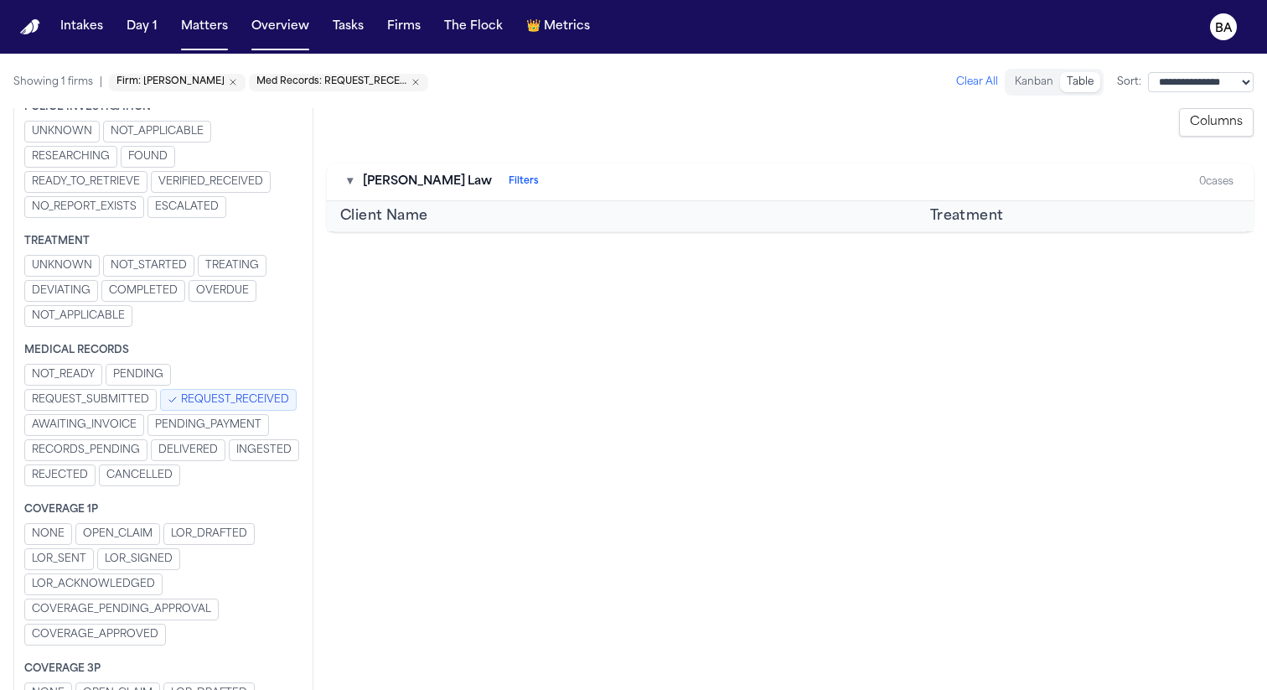
click at [229, 393] on span "REQUEST_RECEIVED" at bounding box center [235, 399] width 108 height 13
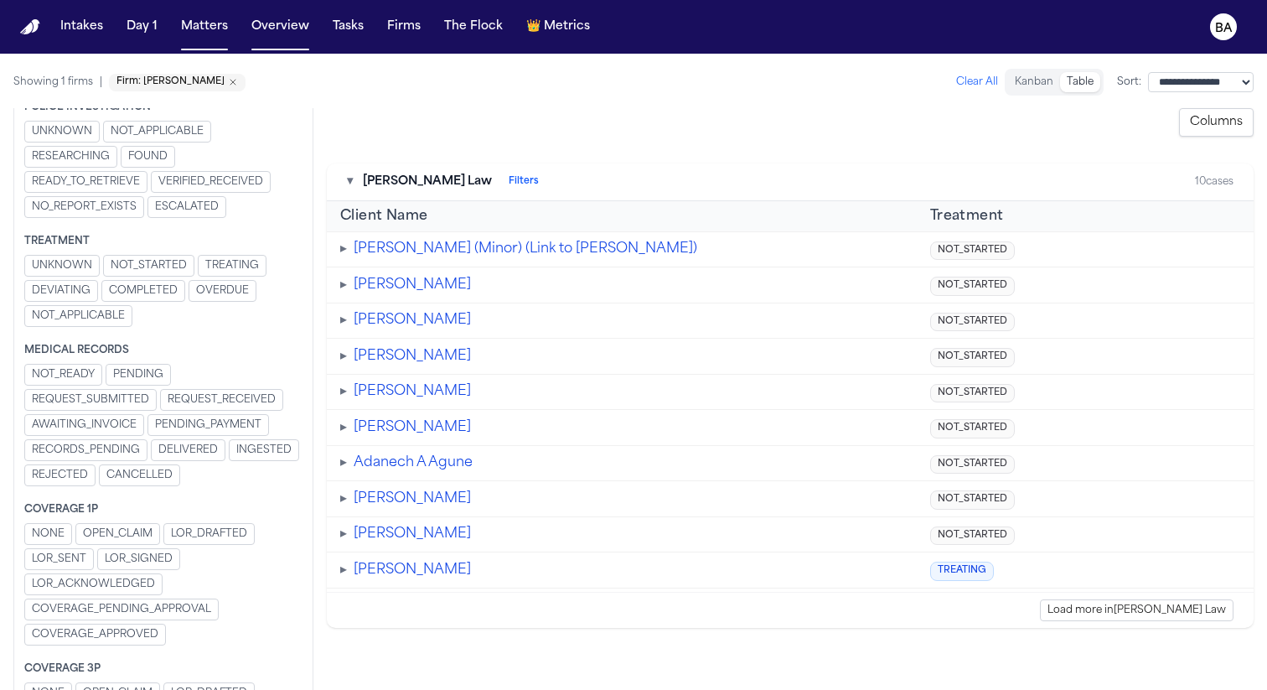
click at [94, 303] on div "UNKNOWN NOT_STARTED TREATING DEVIATING COMPLETED OVERDUE NOT_APPLICABLE" at bounding box center [163, 292] width 278 height 75
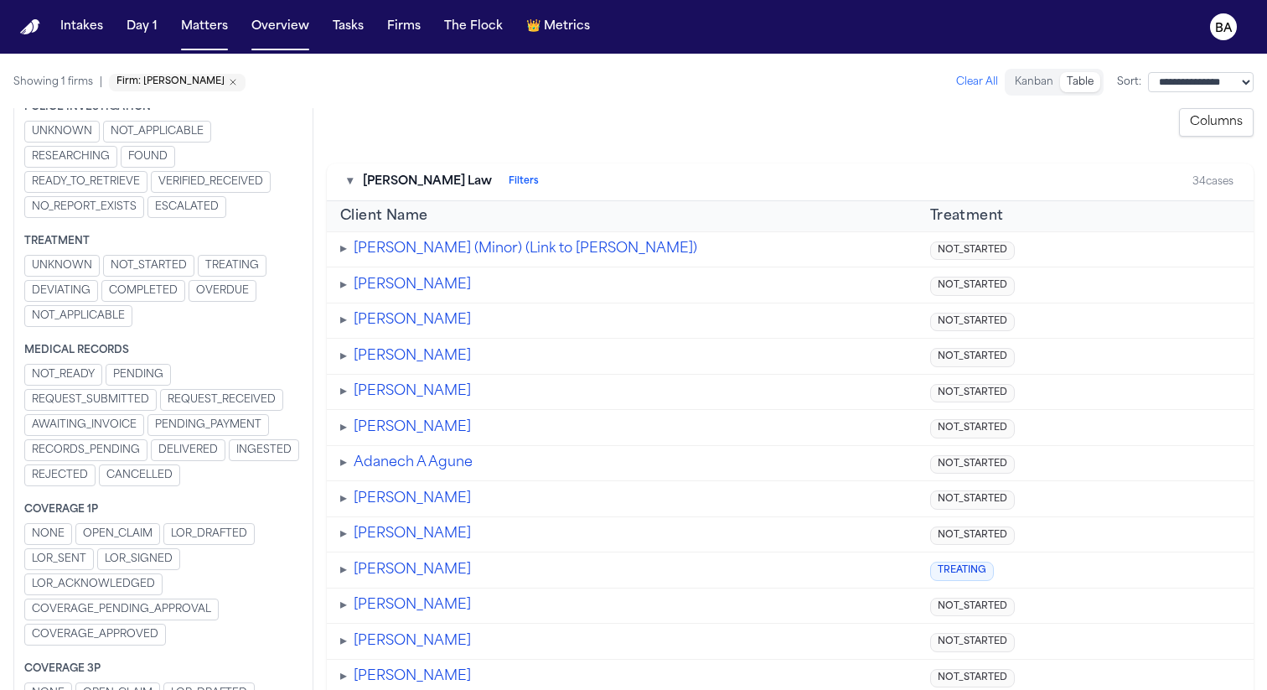
click at [160, 288] on span "COMPLETED" at bounding box center [143, 290] width 69 height 13
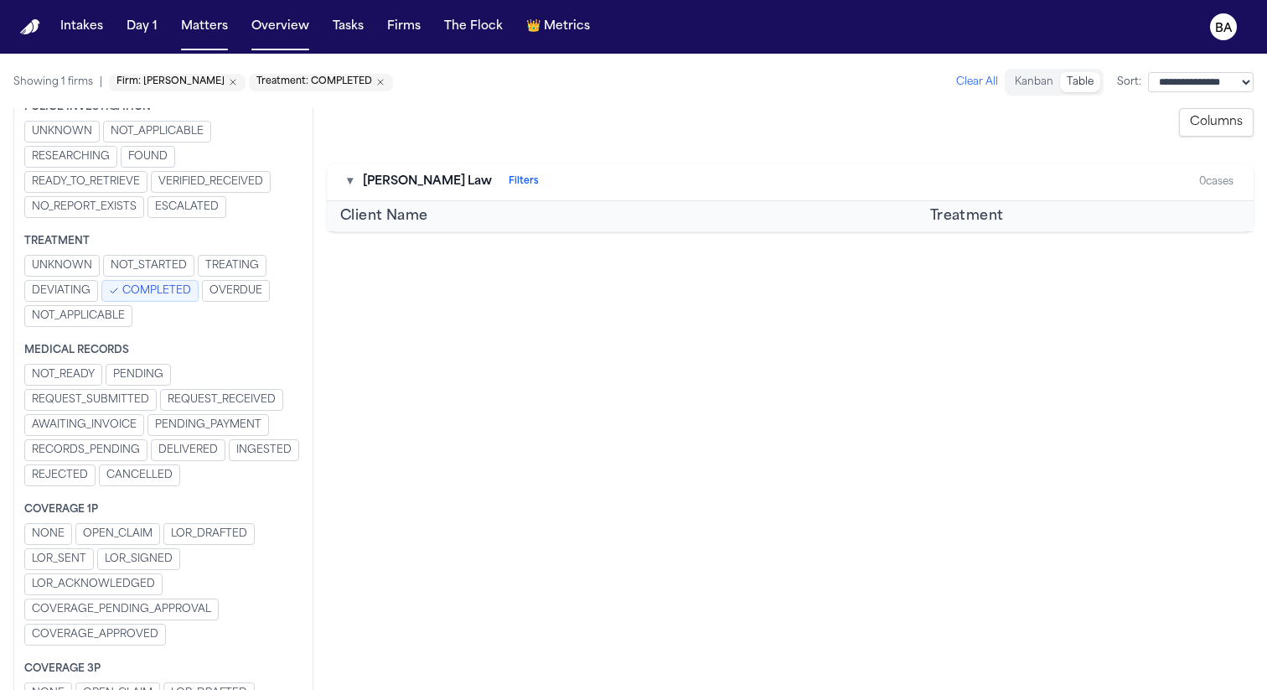
click at [210, 289] on span "OVERDUE" at bounding box center [236, 290] width 53 height 13
click at [230, 81] on icon "Remove Firm: Berry" at bounding box center [232, 82] width 5 height 5
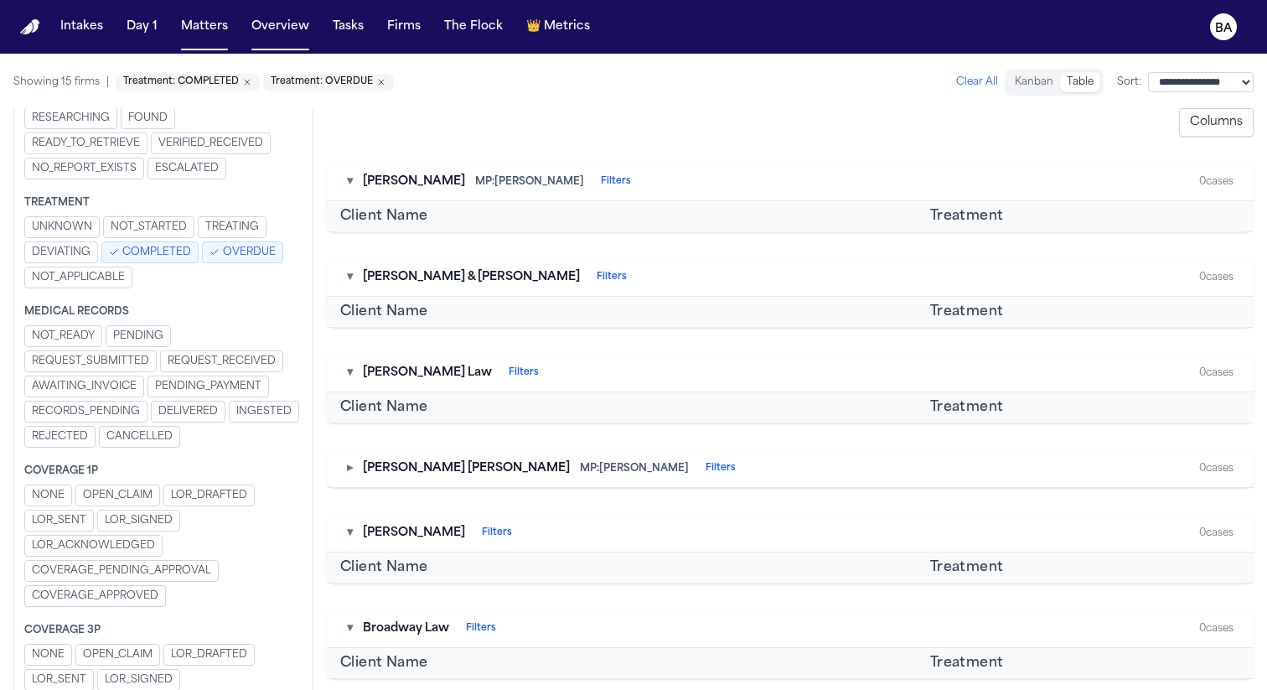
scroll to position [717, 0]
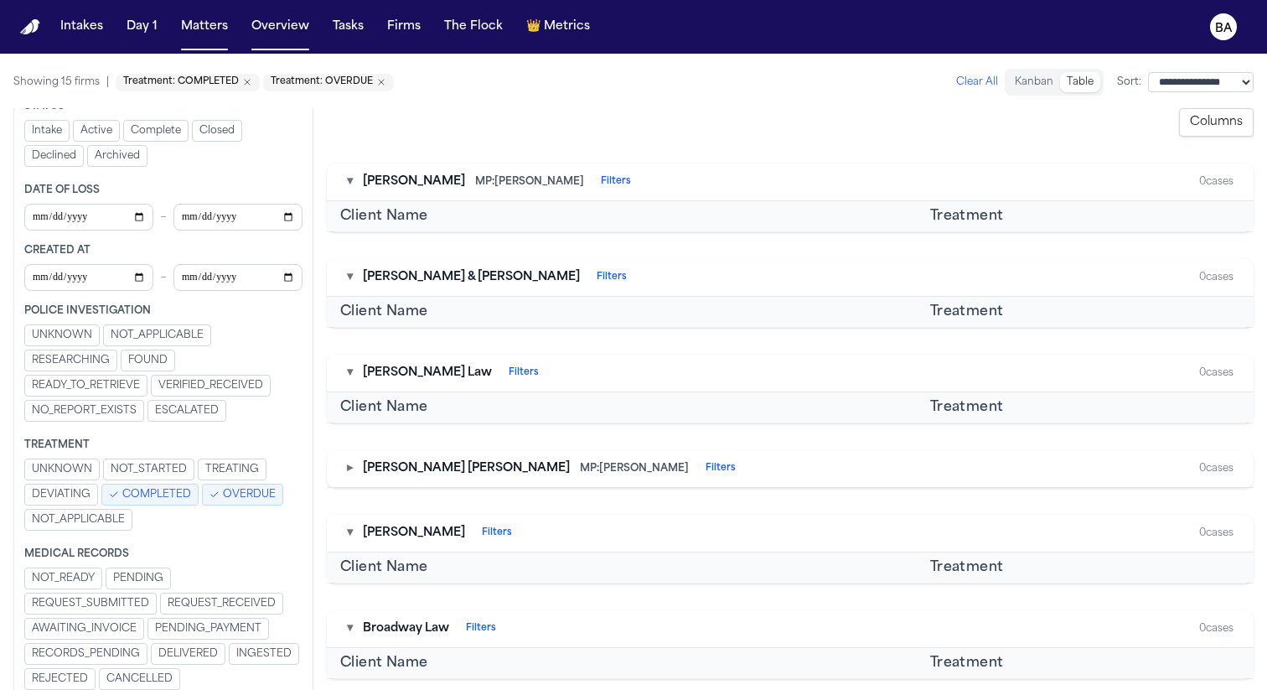
scroll to position [717, 0]
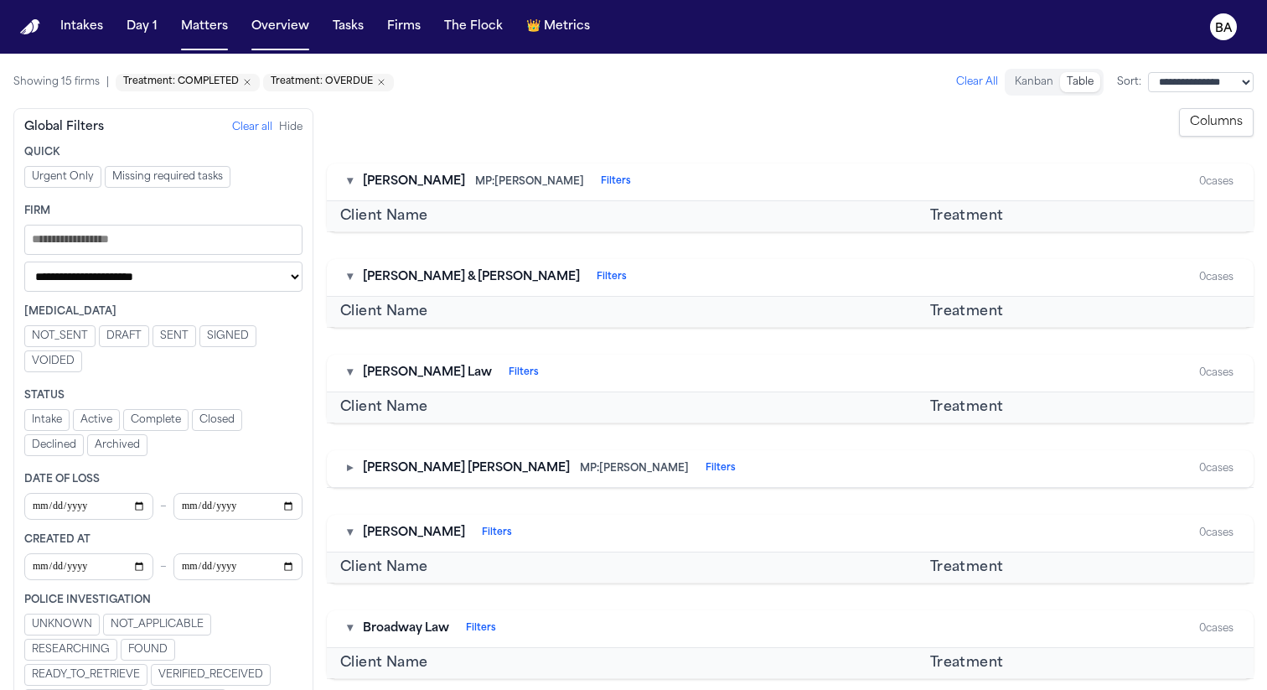
scroll to position [717, 0]
